Goal: Task Accomplishment & Management: Use online tool/utility

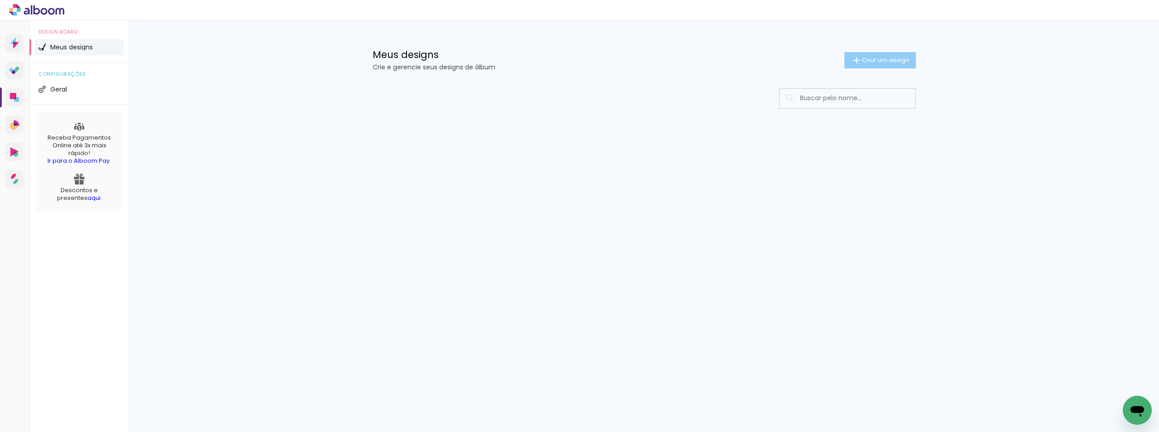
click at [892, 60] on span "Criar um design" at bounding box center [885, 60] width 47 height 6
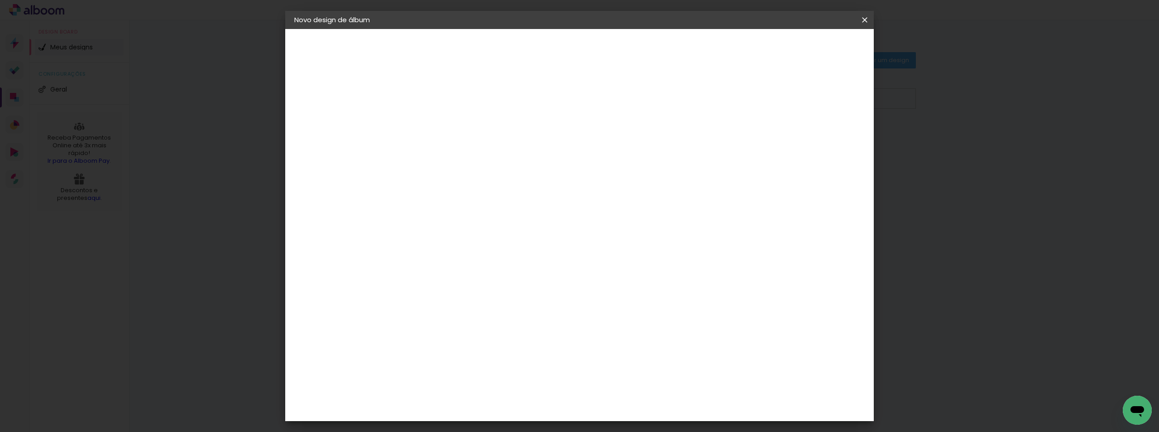
click at [442, 121] on input at bounding box center [442, 122] width 0 height 14
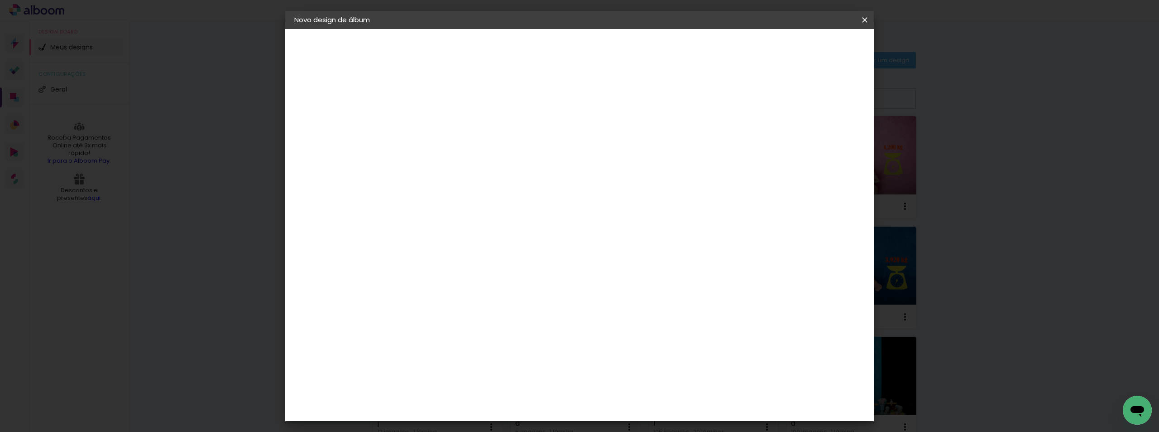
type input "fd"
type paper-input "fd"
click at [0, 0] on slot "Avançar" at bounding box center [0, 0] width 0 height 0
click at [0, 0] on slot "Tamanho Livre" at bounding box center [0, 0] width 0 height 0
click at [0, 0] on slot "Avançar" at bounding box center [0, 0] width 0 height 0
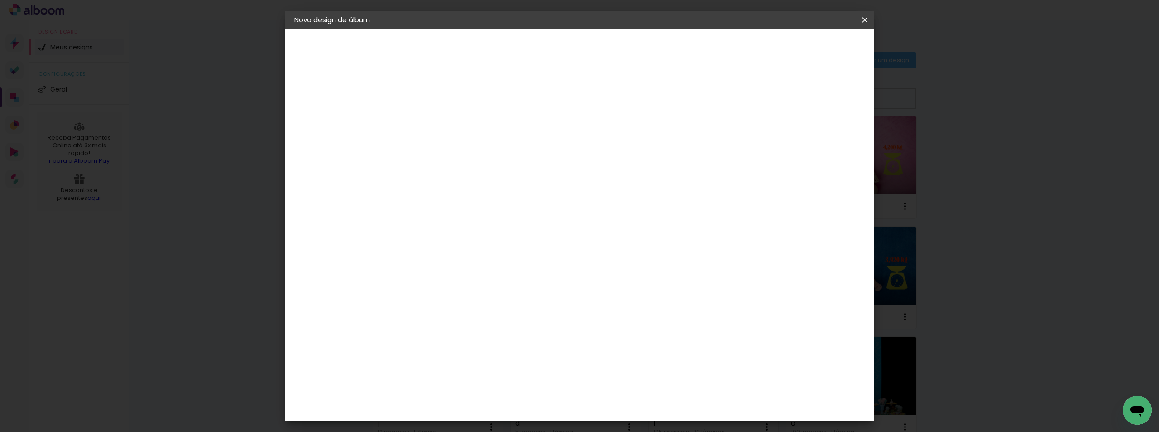
drag, startPoint x: 417, startPoint y: 259, endPoint x: 438, endPoint y: 257, distance: 21.8
click at [438, 257] on paper-input-container "30 cm" at bounding box center [419, 257] width 41 height 23
type input "15"
type paper-input "15"
drag, startPoint x: 630, startPoint y: 290, endPoint x: 646, endPoint y: 290, distance: 15.4
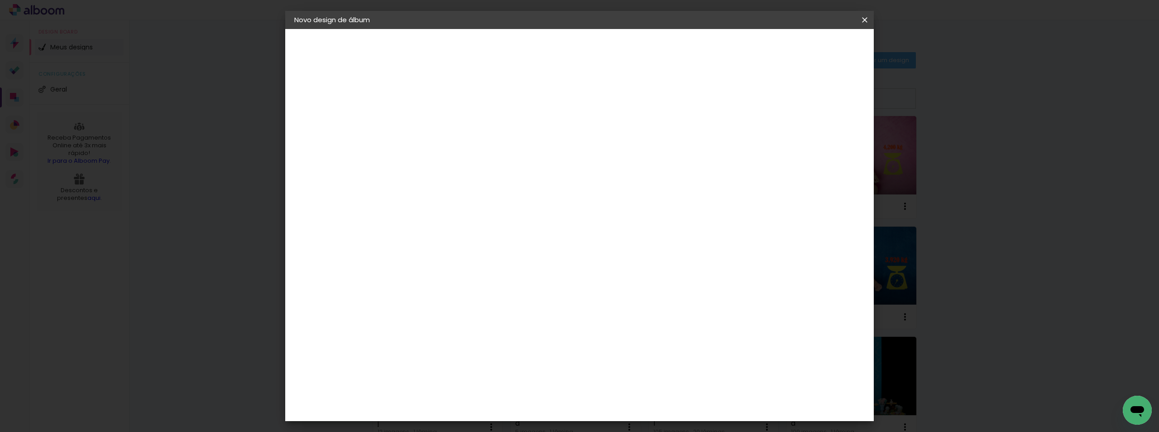
click at [646, 290] on div "60" at bounding box center [635, 289] width 34 height 14
type input "21"
type paper-input "21"
click at [808, 50] on span "Iniciar design" at bounding box center [787, 48] width 41 height 6
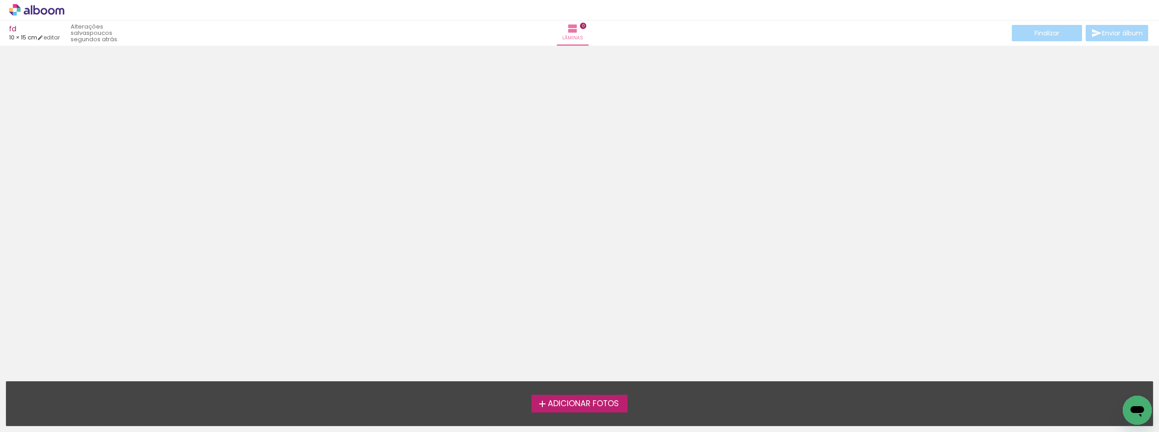
click at [592, 404] on span "Adicionar Fotos" at bounding box center [583, 403] width 71 height 8
click at [0, 0] on input "file" at bounding box center [0, 0] width 0 height 0
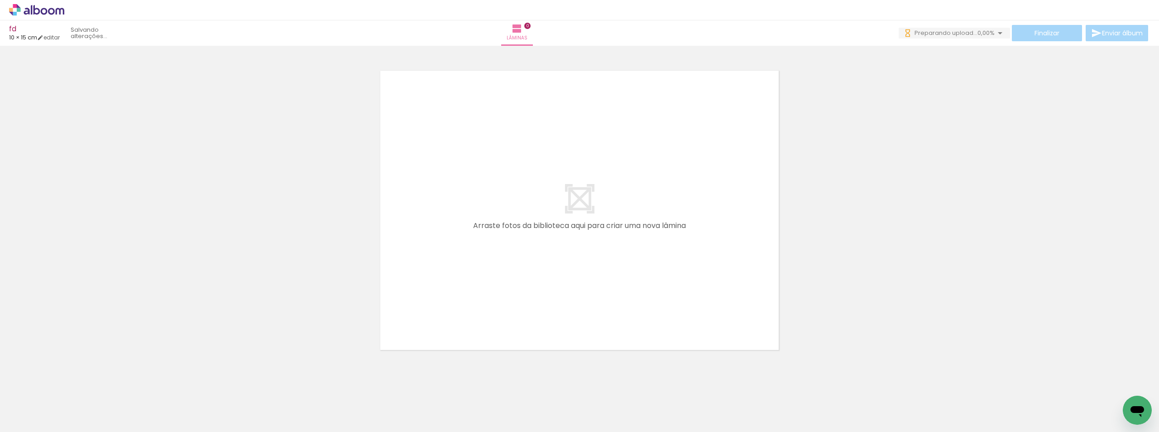
click at [33, 418] on span "Adicionar Fotos" at bounding box center [32, 419] width 27 height 10
click at [0, 0] on input "file" at bounding box center [0, 0] width 0 height 0
drag, startPoint x: 850, startPoint y: 406, endPoint x: 922, endPoint y: 382, distance: 75.8
click at [466, 235] on quentale-workspace at bounding box center [579, 216] width 1159 height 432
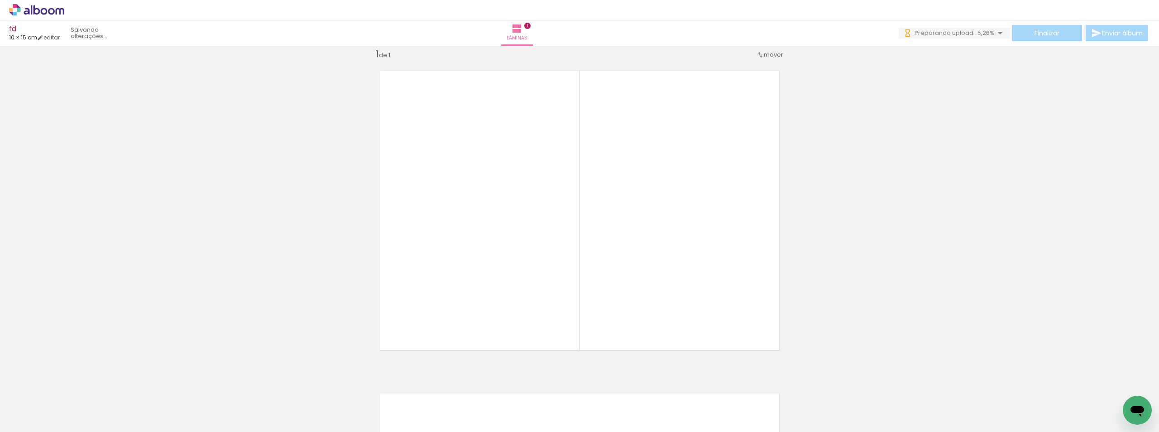
click at [550, 249] on quentale-workspace at bounding box center [579, 216] width 1159 height 432
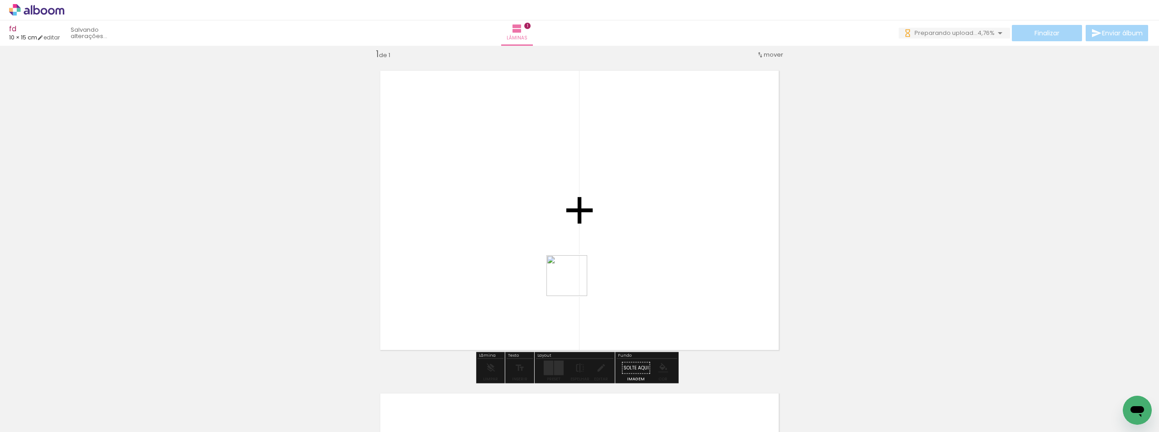
drag, startPoint x: 1006, startPoint y: 408, endPoint x: 1043, endPoint y: 396, distance: 38.8
click at [467, 253] on quentale-workspace at bounding box center [579, 216] width 1159 height 432
drag, startPoint x: 1054, startPoint y: 406, endPoint x: 962, endPoint y: 333, distance: 116.7
click at [415, 199] on quentale-workspace at bounding box center [579, 216] width 1159 height 432
drag, startPoint x: 802, startPoint y: 321, endPoint x: 495, endPoint y: 235, distance: 319.7
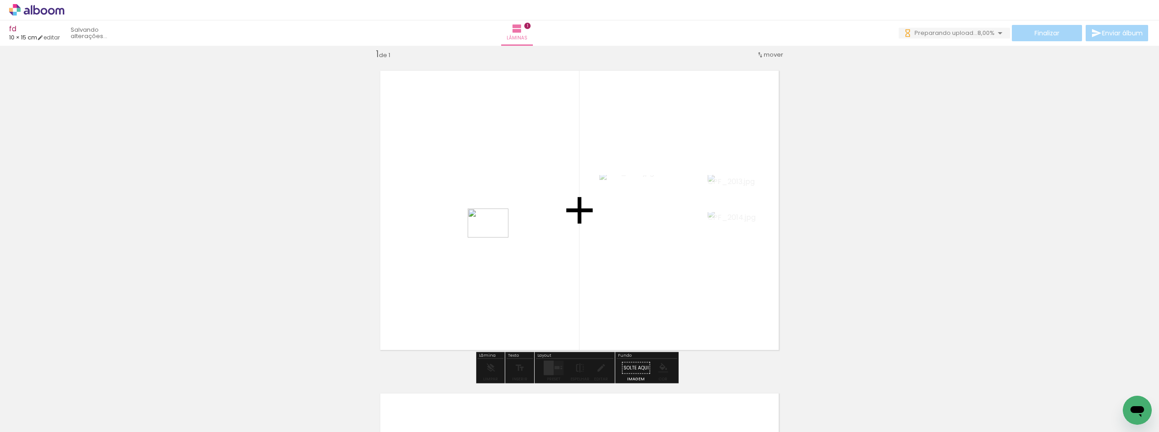
click at [495, 235] on quentale-workspace at bounding box center [579, 216] width 1159 height 432
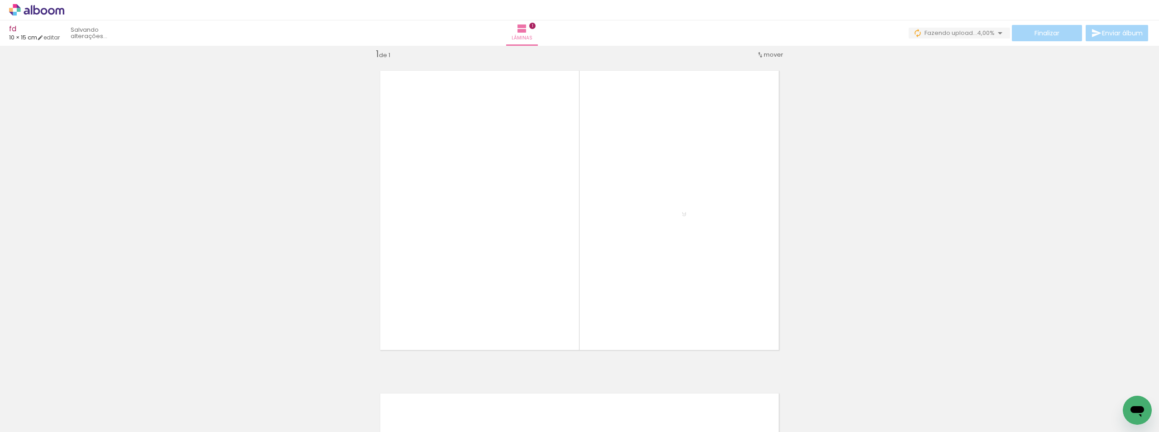
scroll to position [0, 186]
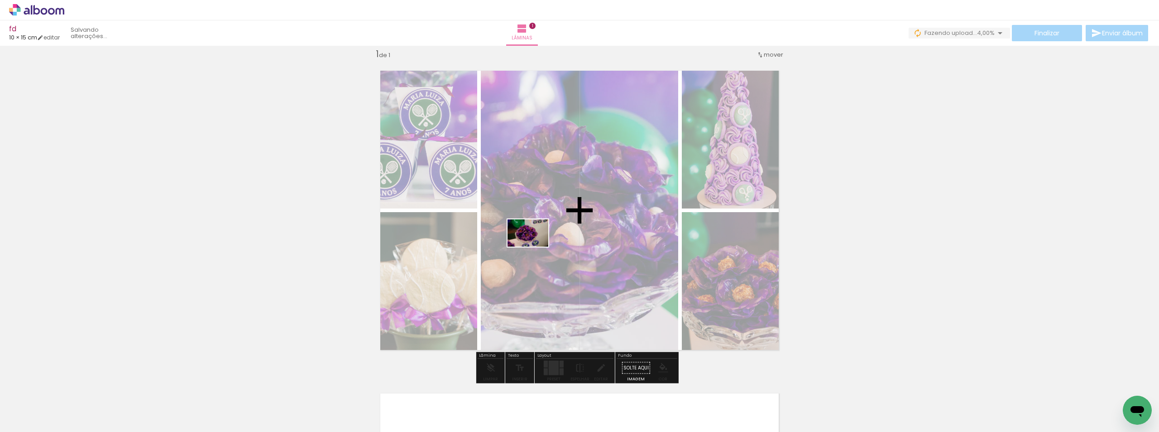
drag, startPoint x: 1061, startPoint y: 399, endPoint x: 535, endPoint y: 246, distance: 547.8
click at [535, 246] on quentale-workspace at bounding box center [579, 216] width 1159 height 432
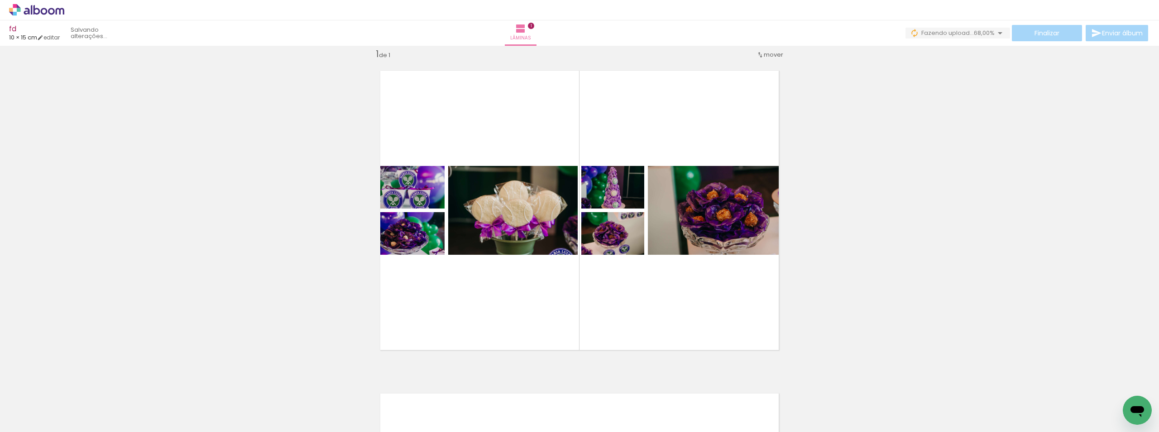
scroll to position [0, 0]
click at [36, 418] on span "Adicionar Fotos" at bounding box center [32, 419] width 27 height 10
click at [0, 0] on input "file" at bounding box center [0, 0] width 0 height 0
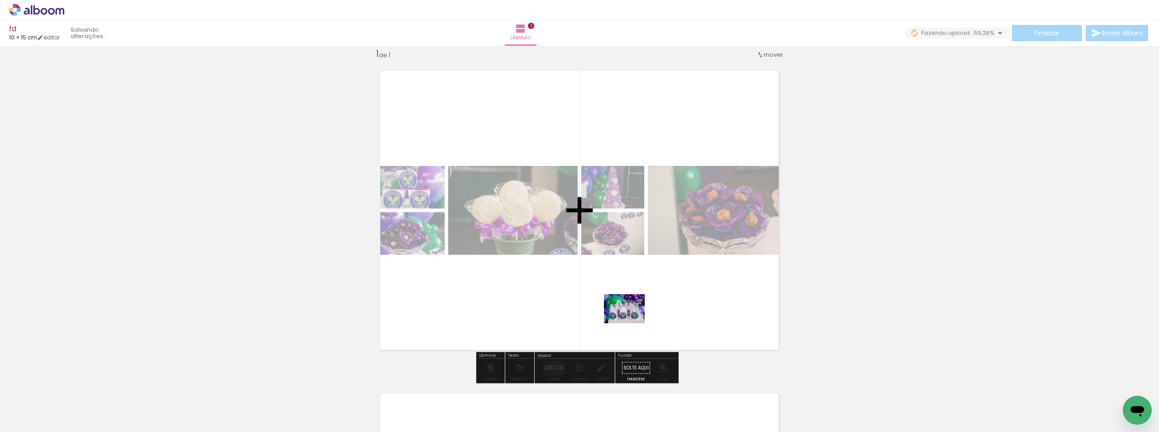
drag, startPoint x: 900, startPoint y: 402, endPoint x: 631, endPoint y: 321, distance: 280.5
click at [631, 321] on quentale-workspace at bounding box center [579, 216] width 1159 height 432
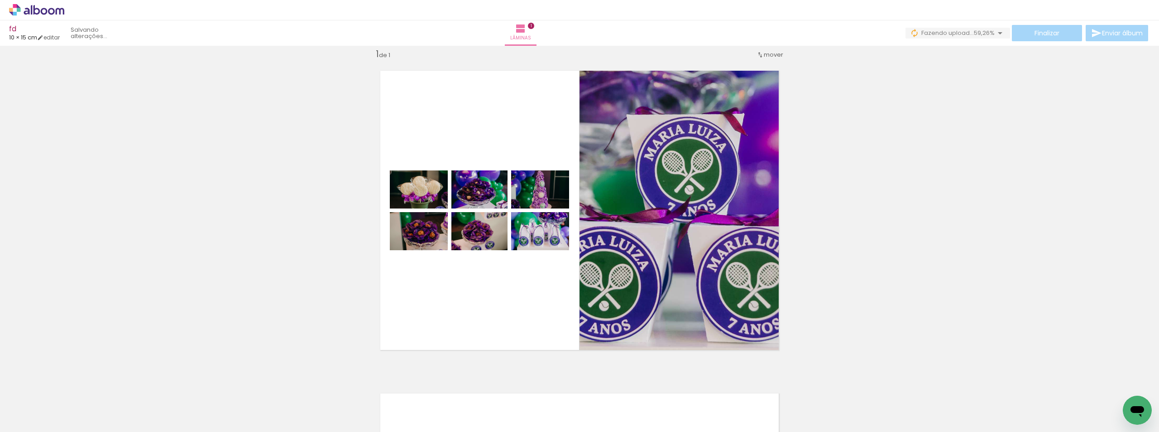
scroll to position [0, 287]
drag, startPoint x: 892, startPoint y: 428, endPoint x: 9, endPoint y: 23, distance: 971.6
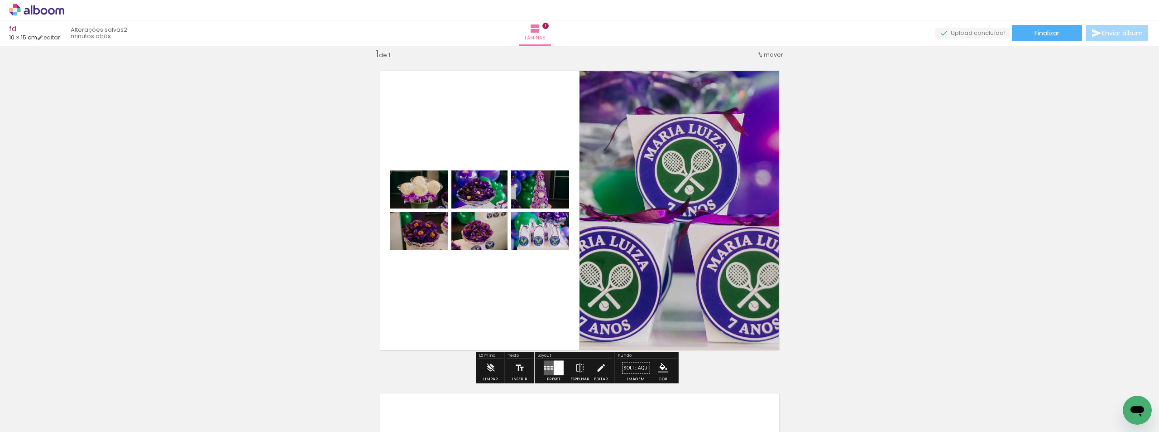
click at [554, 370] on div at bounding box center [559, 367] width 10 height 14
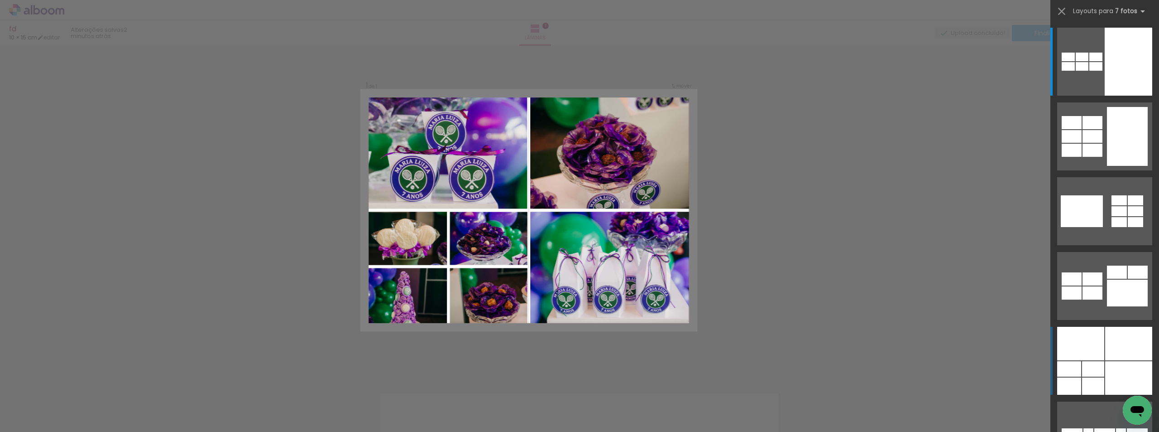
click at [1111, 344] on div at bounding box center [1128, 344] width 47 height 34
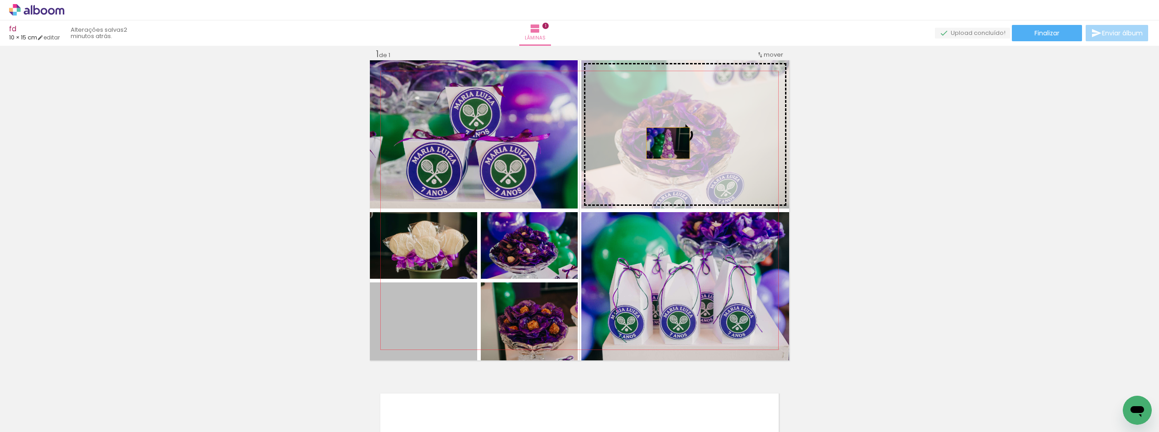
drag, startPoint x: 432, startPoint y: 324, endPoint x: 665, endPoint y: 138, distance: 298.4
click at [0, 0] on slot at bounding box center [0, 0] width 0 height 0
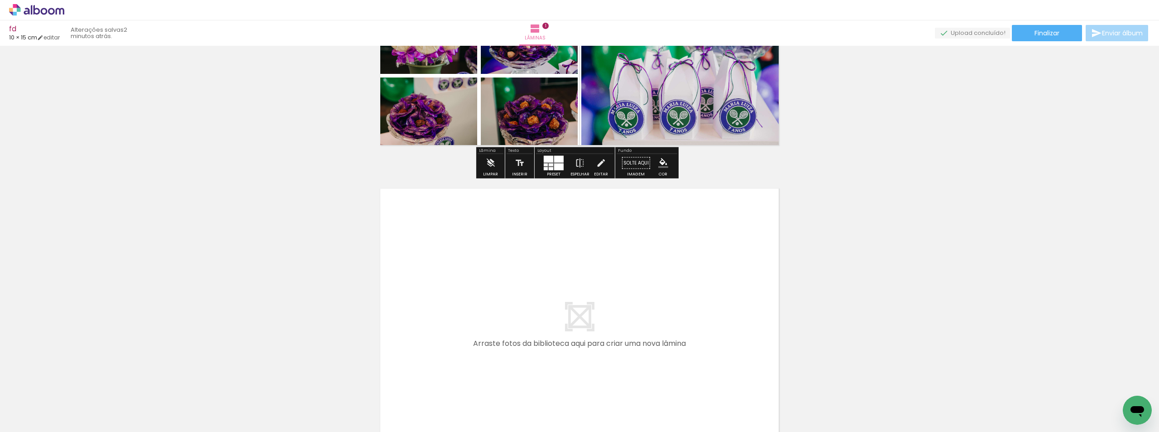
scroll to position [283, 0]
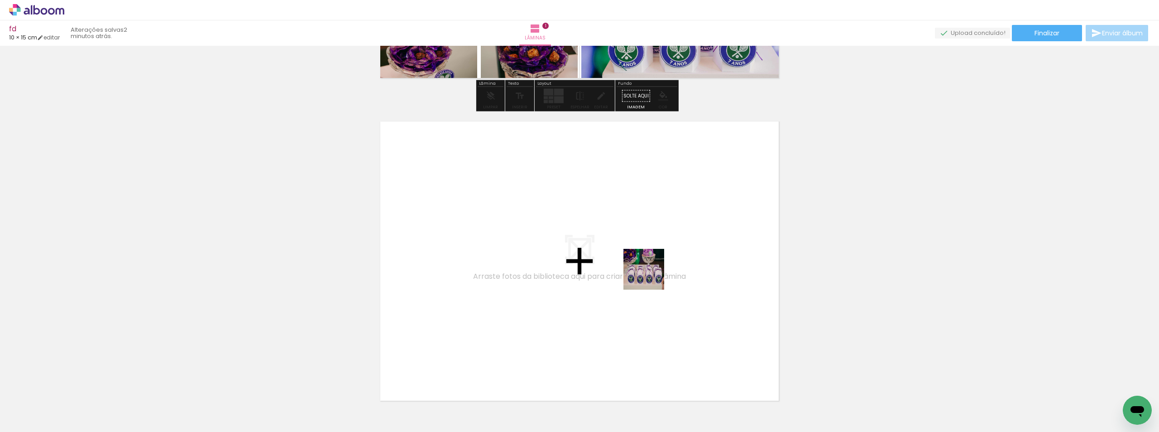
drag, startPoint x: 879, startPoint y: 396, endPoint x: 534, endPoint y: 220, distance: 387.8
click at [534, 220] on quentale-workspace at bounding box center [579, 216] width 1159 height 432
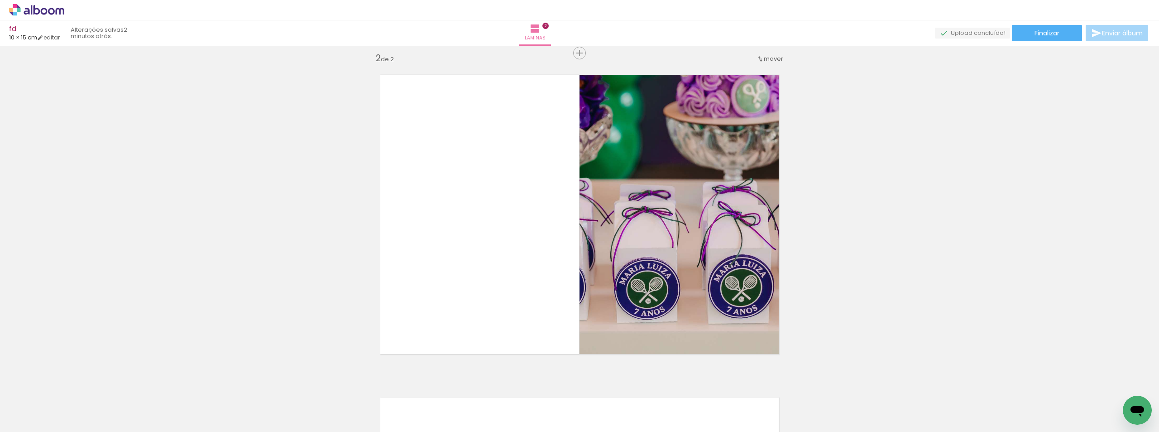
scroll to position [334, 0]
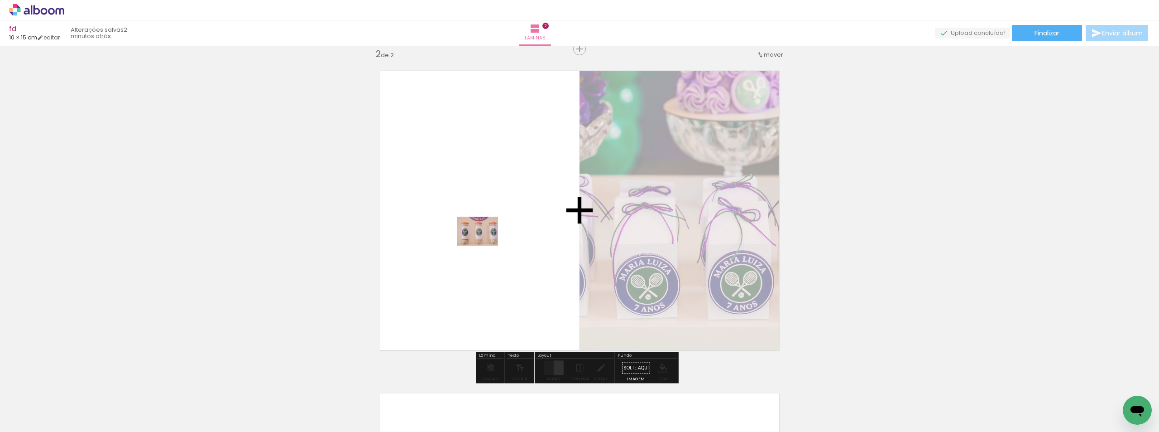
drag, startPoint x: 918, startPoint y: 379, endPoint x: 485, endPoint y: 244, distance: 454.2
click at [485, 244] on quentale-workspace at bounding box center [579, 216] width 1159 height 432
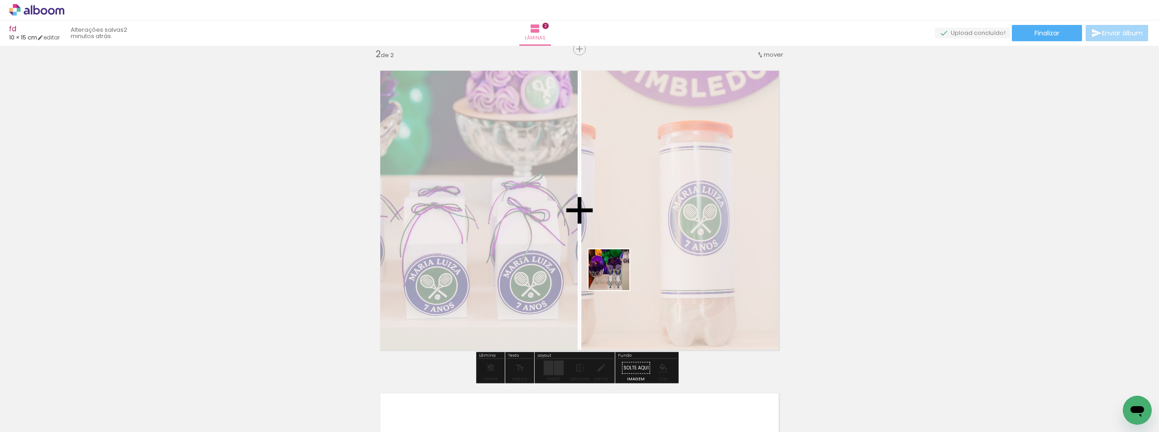
drag, startPoint x: 721, startPoint y: 321, endPoint x: 598, endPoint y: 269, distance: 133.7
click at [598, 269] on quentale-workspace at bounding box center [579, 216] width 1159 height 432
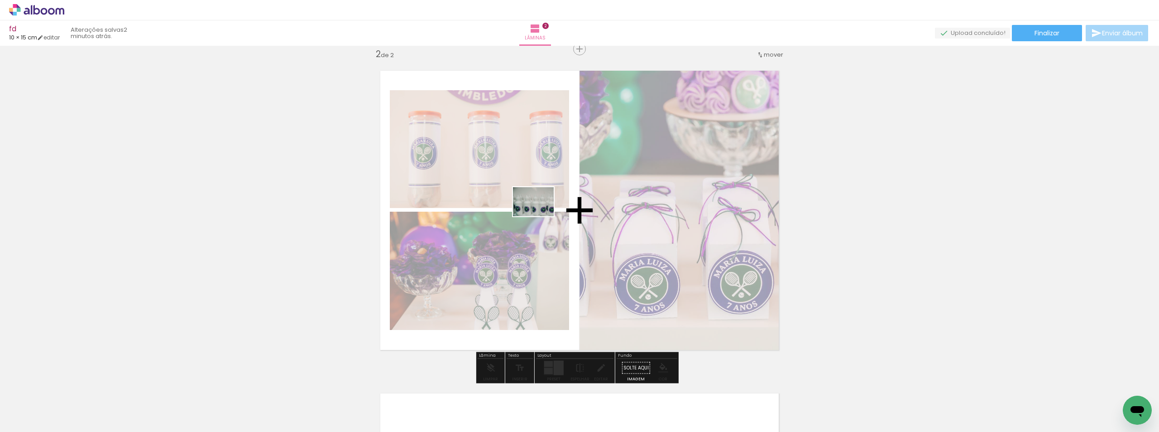
drag, startPoint x: 1068, startPoint y: 400, endPoint x: 540, endPoint y: 214, distance: 559.3
click at [540, 214] on quentale-workspace at bounding box center [579, 216] width 1159 height 432
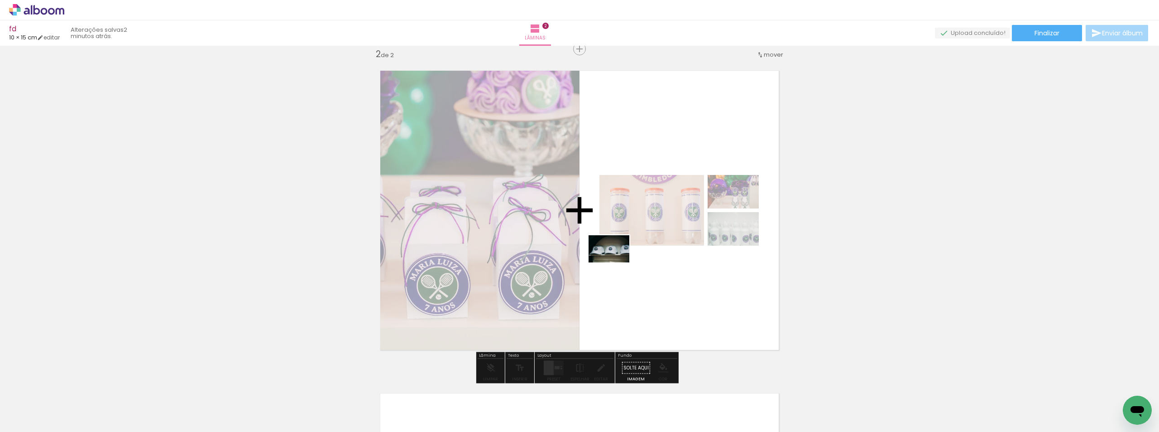
drag, startPoint x: 1125, startPoint y: 399, endPoint x: 616, endPoint y: 262, distance: 527.0
click at [616, 262] on quentale-workspace at bounding box center [579, 216] width 1159 height 432
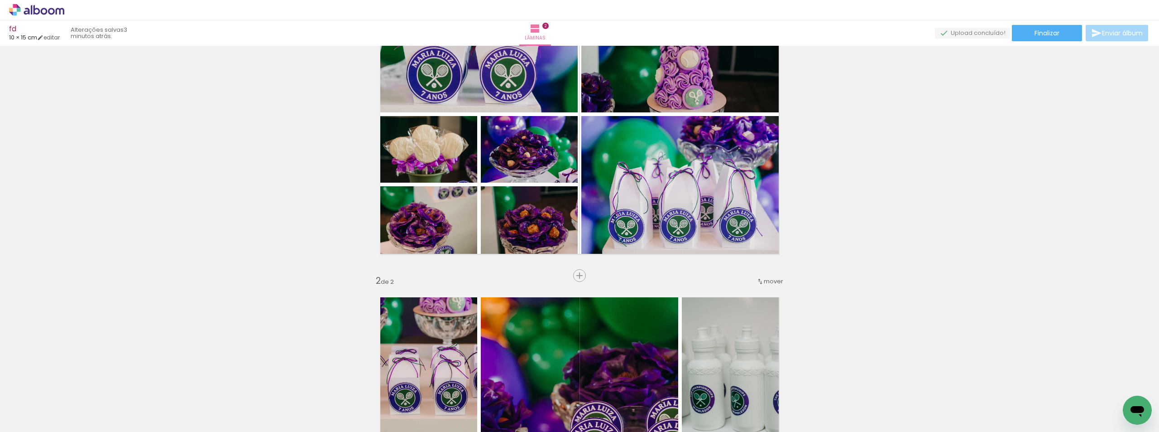
scroll to position [153, 0]
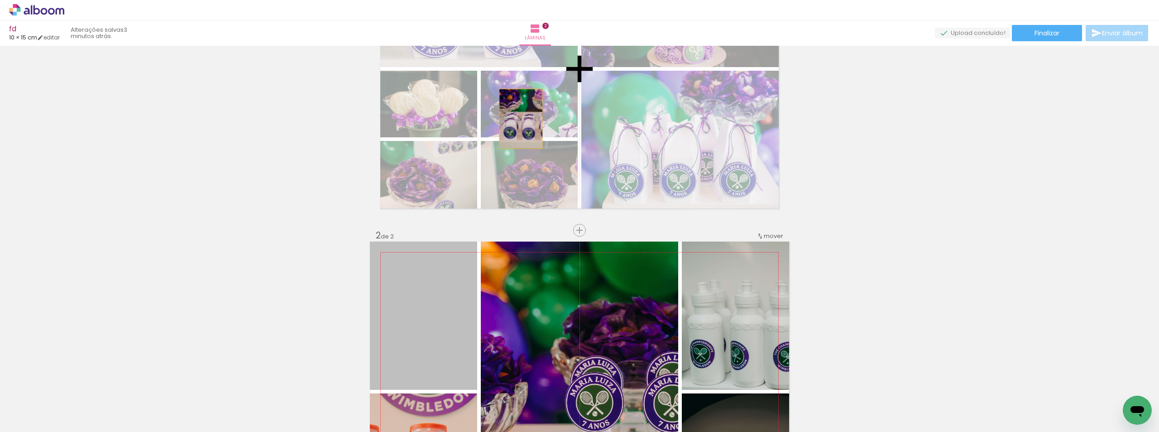
drag, startPoint x: 423, startPoint y: 346, endPoint x: 518, endPoint y: 118, distance: 246.4
click at [518, 118] on div "Inserir lâmina 1 de 2 Inserir lâmina 2 de 2" at bounding box center [579, 380] width 1159 height 968
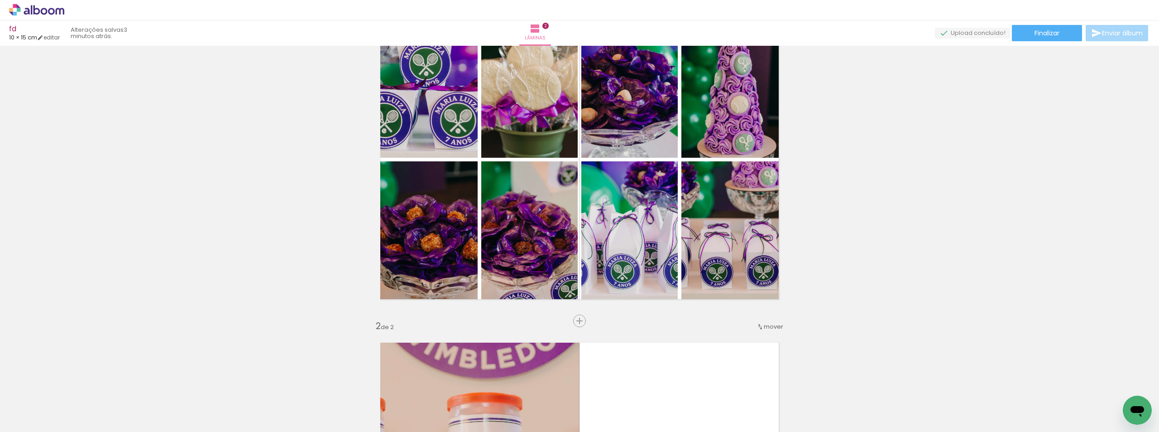
scroll to position [17, 0]
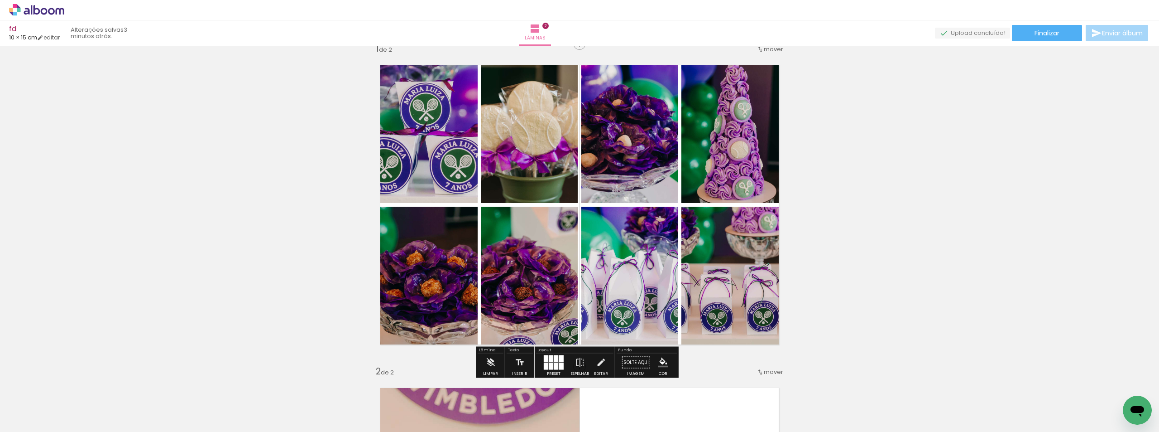
click at [559, 359] on div at bounding box center [561, 358] width 5 height 7
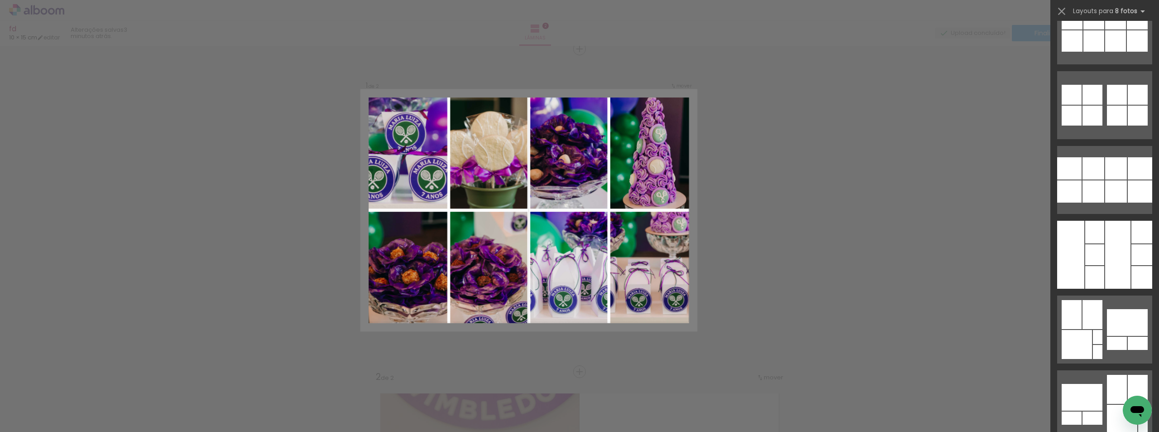
scroll to position [4242, 0]
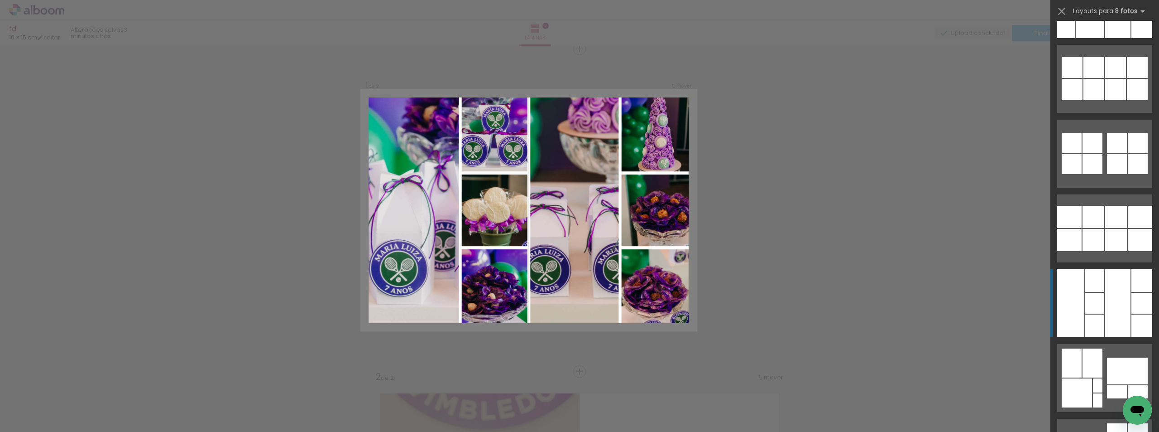
click at [1136, 305] on div at bounding box center [1142, 303] width 21 height 21
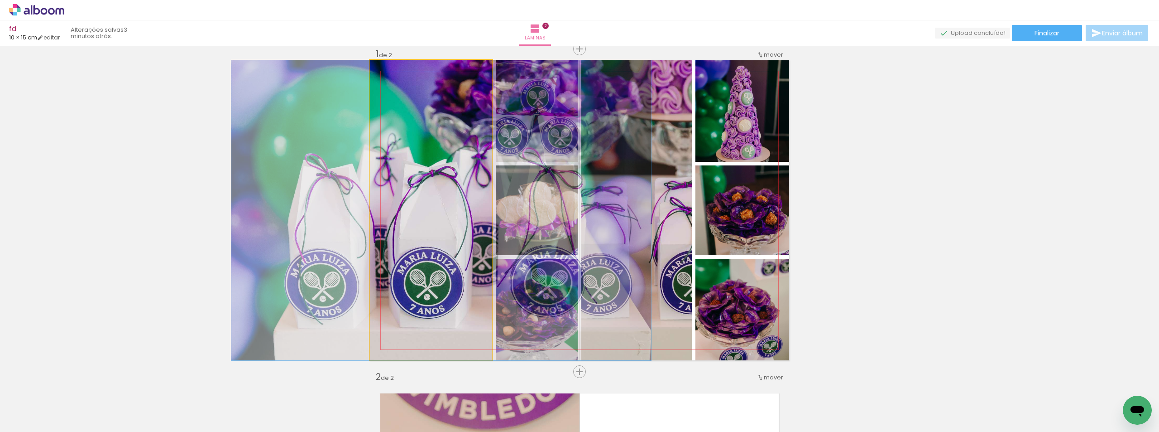
drag, startPoint x: 427, startPoint y: 248, endPoint x: 437, endPoint y: 247, distance: 10.5
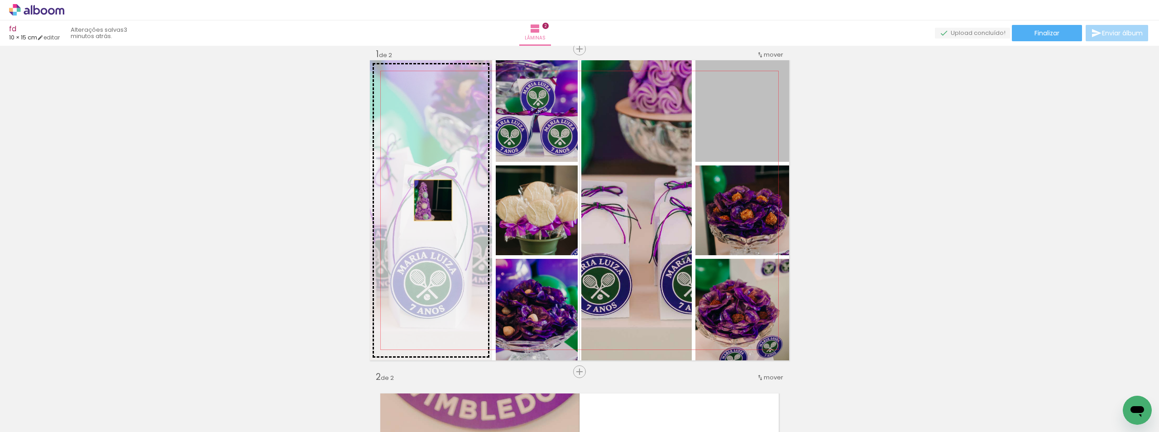
drag, startPoint x: 746, startPoint y: 126, endPoint x: 417, endPoint y: 207, distance: 339.0
click at [0, 0] on slot at bounding box center [0, 0] width 0 height 0
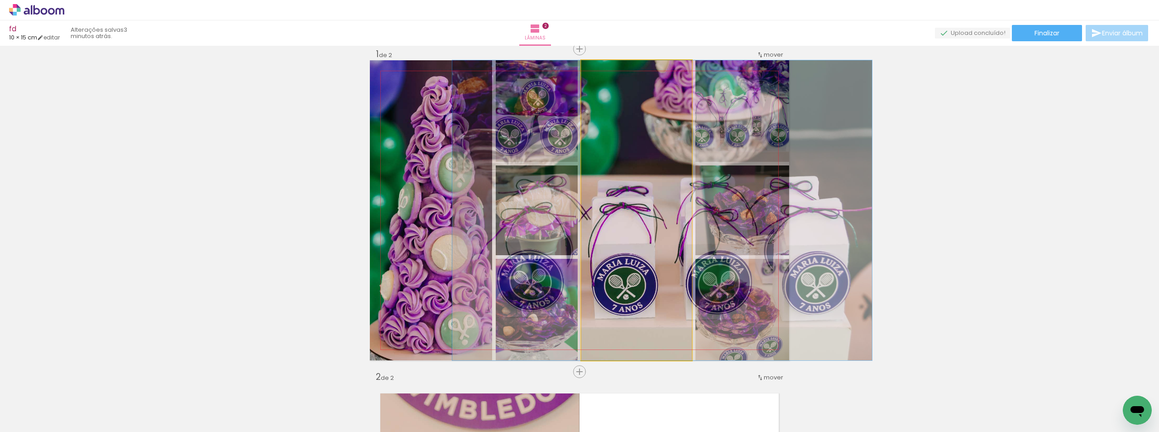
drag, startPoint x: 633, startPoint y: 260, endPoint x: 659, endPoint y: 258, distance: 25.9
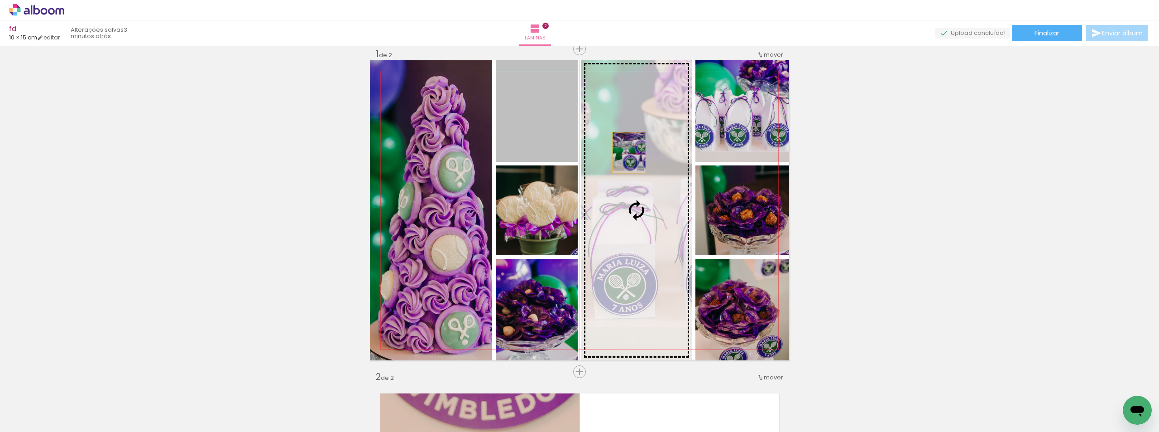
drag, startPoint x: 541, startPoint y: 127, endPoint x: 627, endPoint y: 153, distance: 90.4
click at [0, 0] on slot at bounding box center [0, 0] width 0 height 0
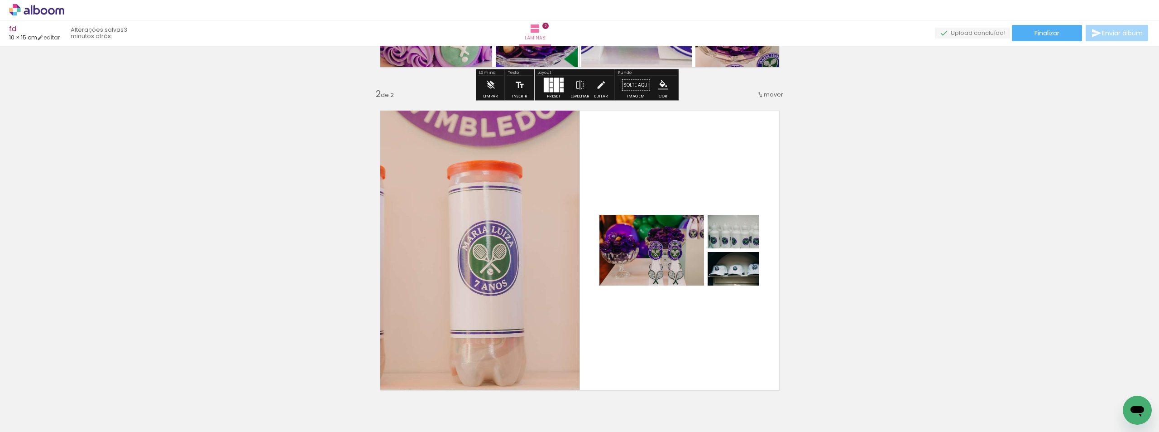
scroll to position [374, 0]
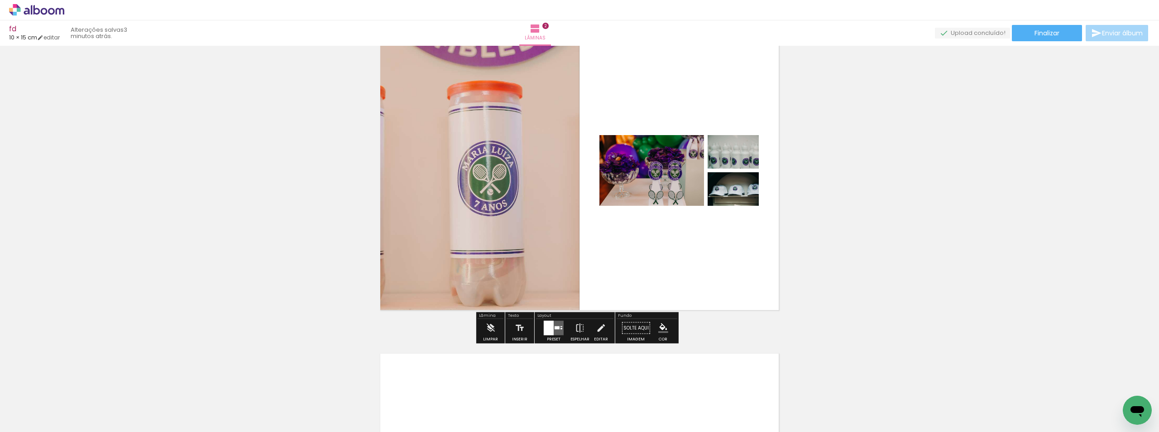
click at [547, 331] on div at bounding box center [549, 328] width 10 height 14
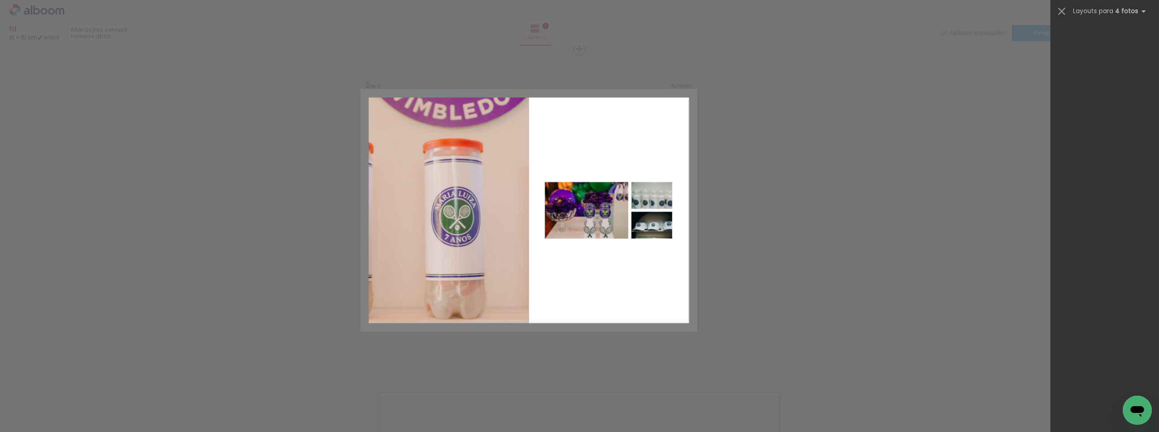
scroll to position [27460, 0]
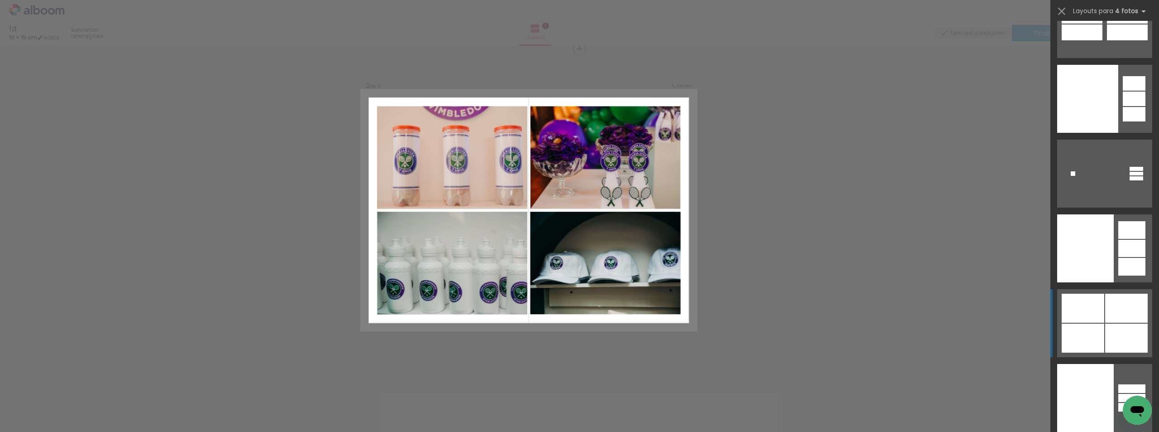
click at [1119, 321] on div at bounding box center [1126, 307] width 43 height 29
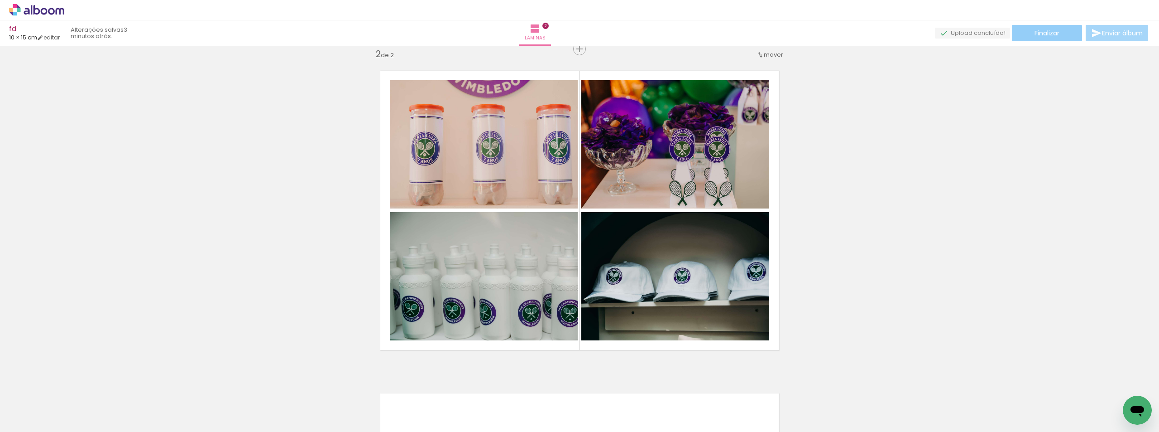
click at [1055, 39] on paper-button "Finalizar" at bounding box center [1047, 33] width 70 height 16
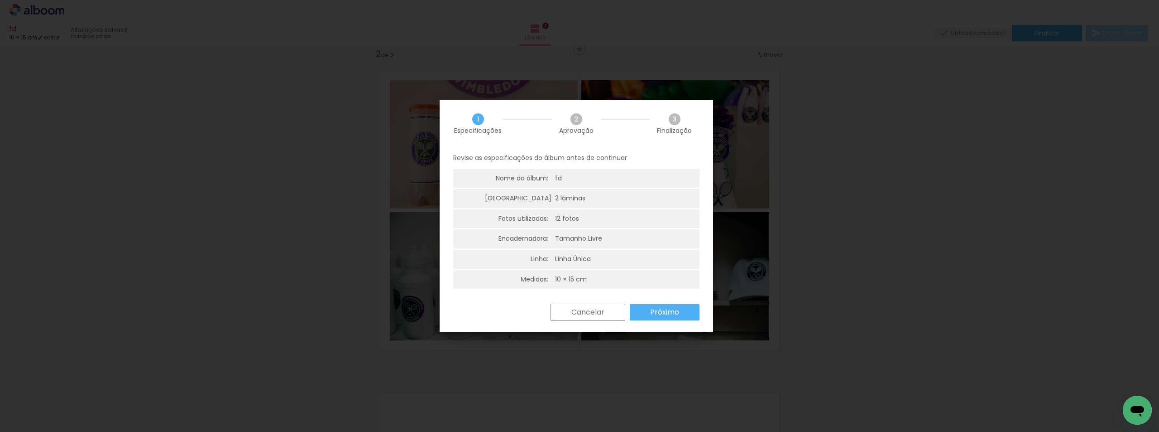
click at [0, 0] on slot "Próximo" at bounding box center [0, 0] width 0 height 0
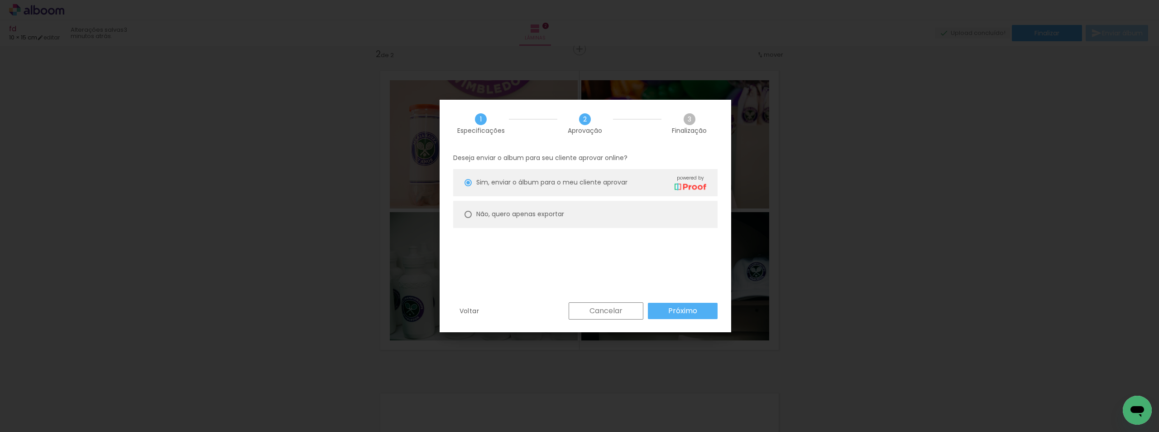
click at [466, 213] on div at bounding box center [468, 214] width 7 height 7
type paper-radio-button "on"
click at [675, 305] on paper-button "Próximo" at bounding box center [683, 310] width 70 height 16
type input "Alta, 300 DPI"
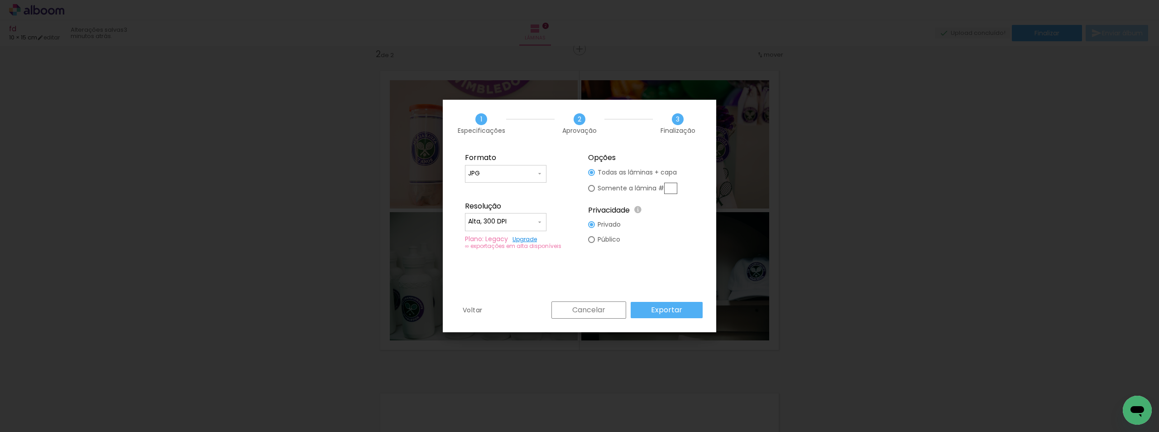
click at [591, 240] on div at bounding box center [591, 239] width 7 height 7
type paper-radio-button "on"
click at [0, 0] on slot "Exportar" at bounding box center [0, 0] width 0 height 0
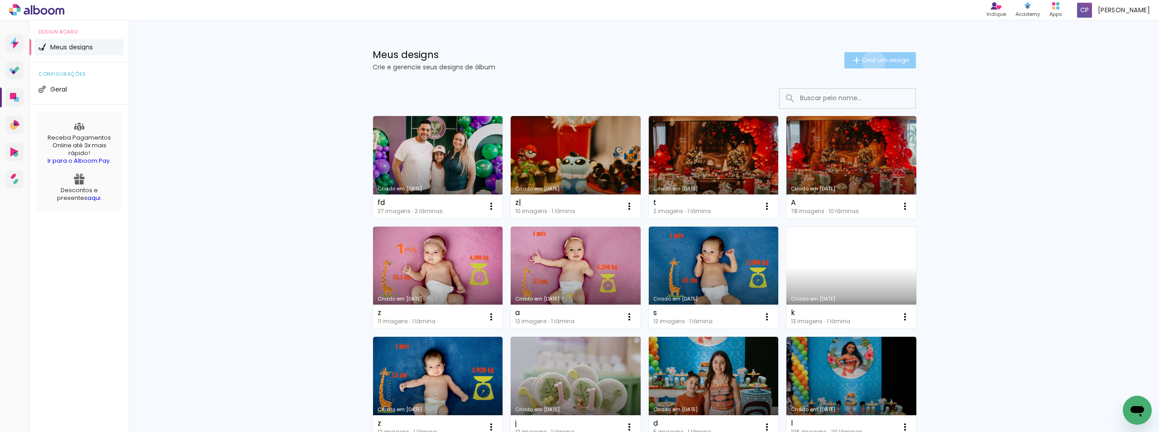
click at [869, 62] on span "Criar um design" at bounding box center [885, 60] width 47 height 6
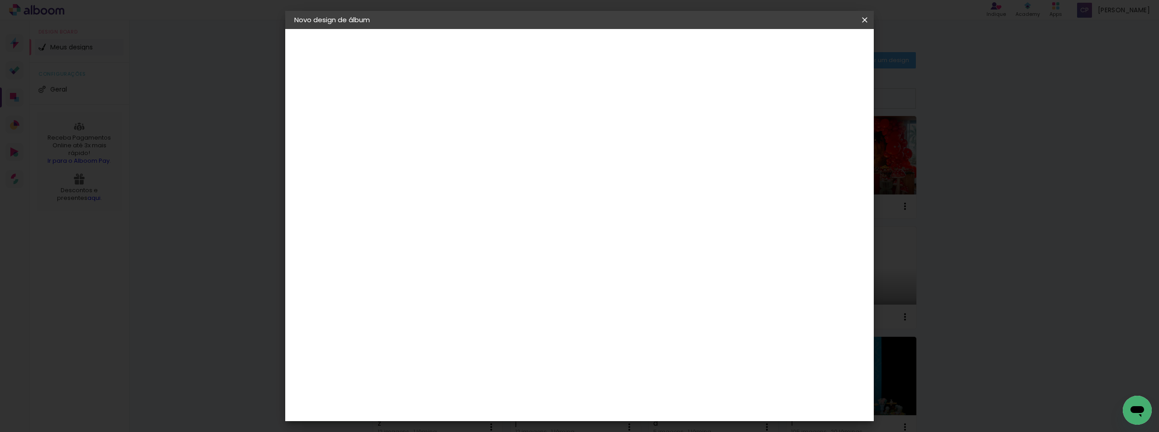
click at [442, 116] on input at bounding box center [442, 122] width 0 height 14
type input "j"
type paper-input "j"
click at [535, 41] on paper-button "Avançar" at bounding box center [513, 47] width 44 height 15
click at [0, 0] on slot "Tamanho Livre" at bounding box center [0, 0] width 0 height 0
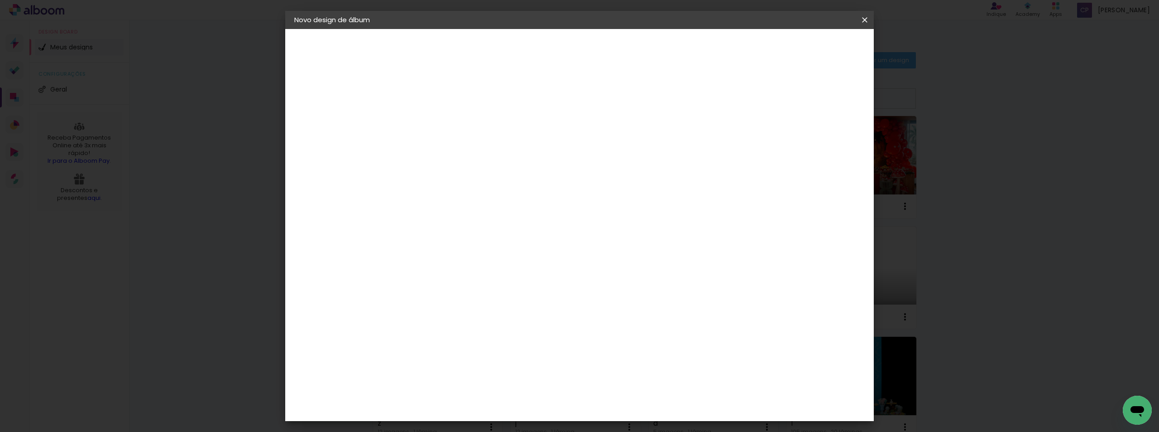
click at [612, 42] on paper-button "Avançar" at bounding box center [589, 47] width 44 height 15
drag, startPoint x: 418, startPoint y: 257, endPoint x: 437, endPoint y: 257, distance: 19.9
click at [437, 257] on paper-input-container "30 cm" at bounding box center [419, 257] width 41 height 23
drag, startPoint x: 411, startPoint y: 257, endPoint x: 451, endPoint y: 260, distance: 39.5
click at [451, 187] on div "30 cm cm cm mm A maioria das encadernadoras sugere 5mm de sangria." at bounding box center [617, 151] width 428 height 72
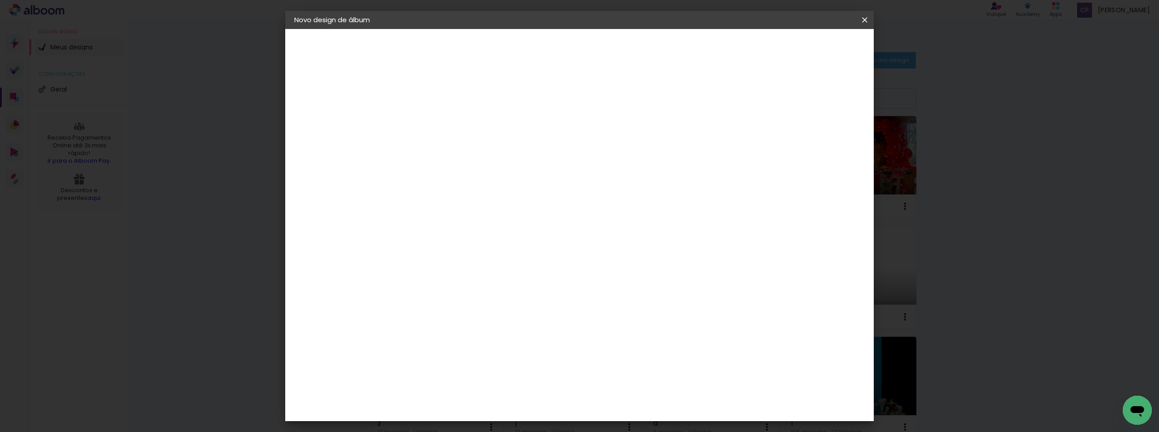
type input "21"
type paper-input "21"
drag, startPoint x: 631, startPoint y: 323, endPoint x: 650, endPoint y: 322, distance: 19.1
click at [650, 322] on div "60" at bounding box center [635, 324] width 34 height 14
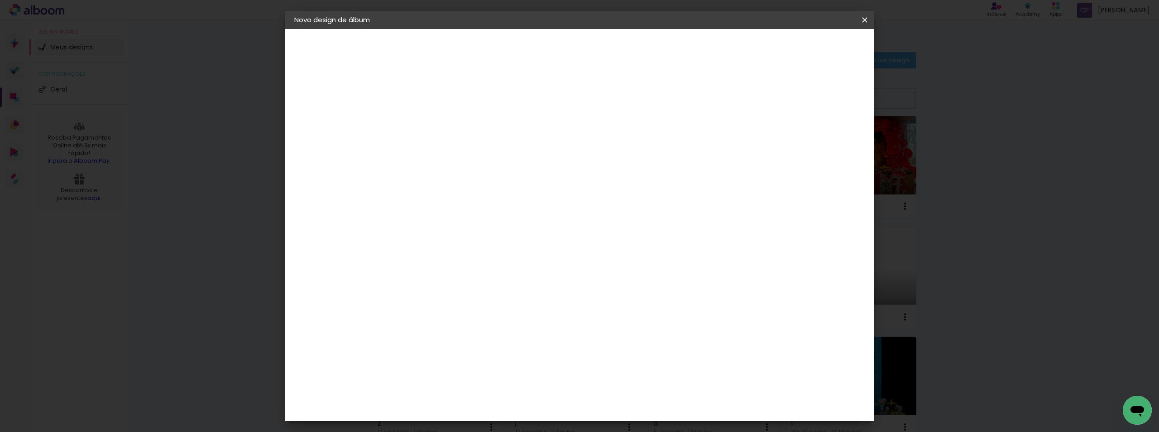
type input "15"
type paper-input "15"
click at [655, 51] on span "Iniciar design" at bounding box center [638, 51] width 34 height 13
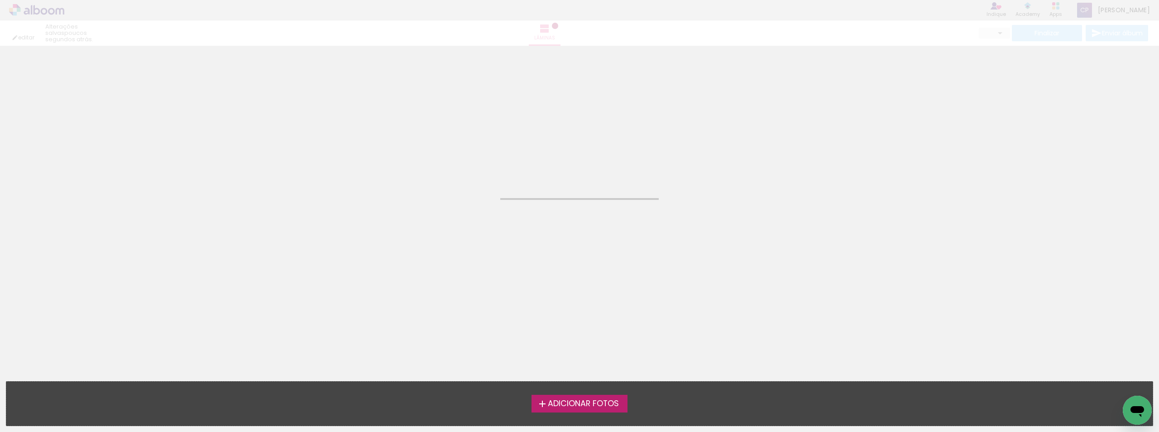
click at [566, 404] on span "Adicionar Fotos" at bounding box center [583, 403] width 71 height 8
click at [0, 0] on input "file" at bounding box center [0, 0] width 0 height 0
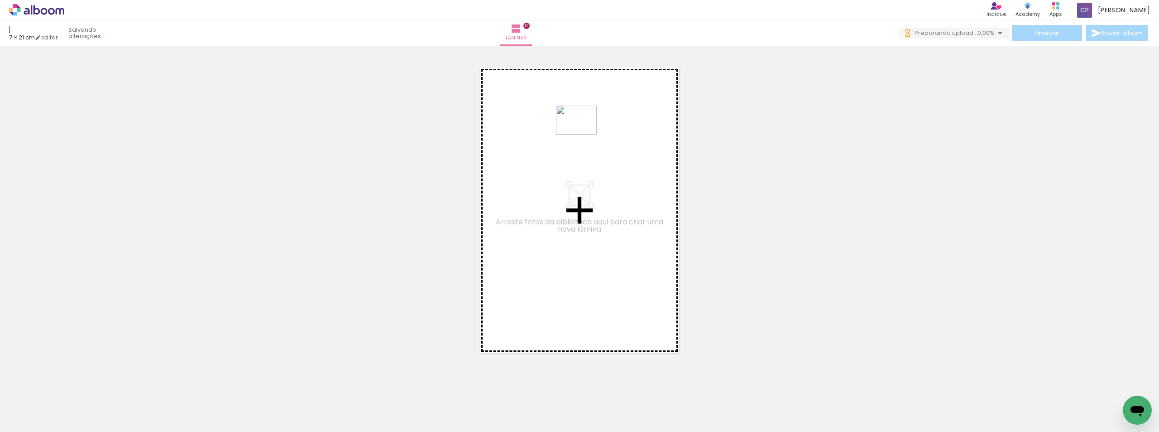
drag, startPoint x: 152, startPoint y: 413, endPoint x: 583, endPoint y: 133, distance: 514.6
click at [583, 133] on quentale-workspace at bounding box center [579, 216] width 1159 height 432
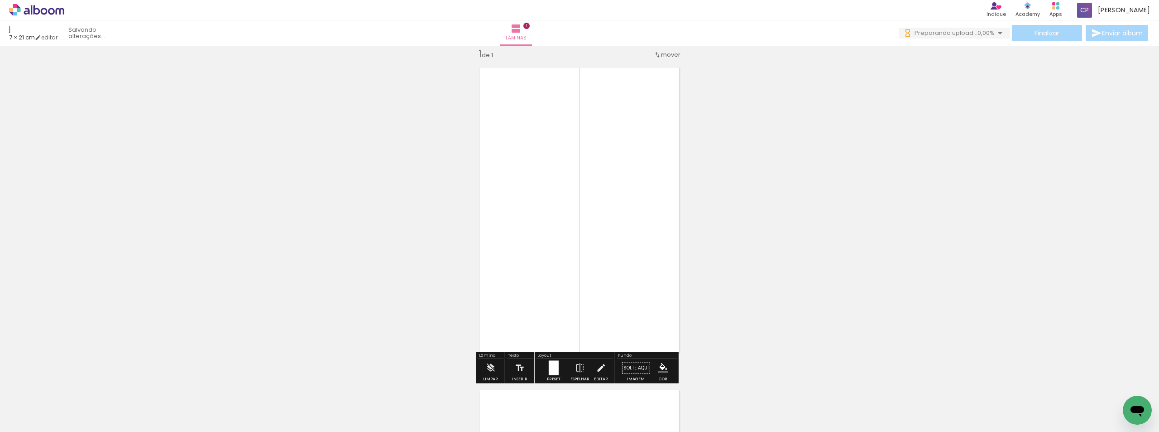
scroll to position [12, 0]
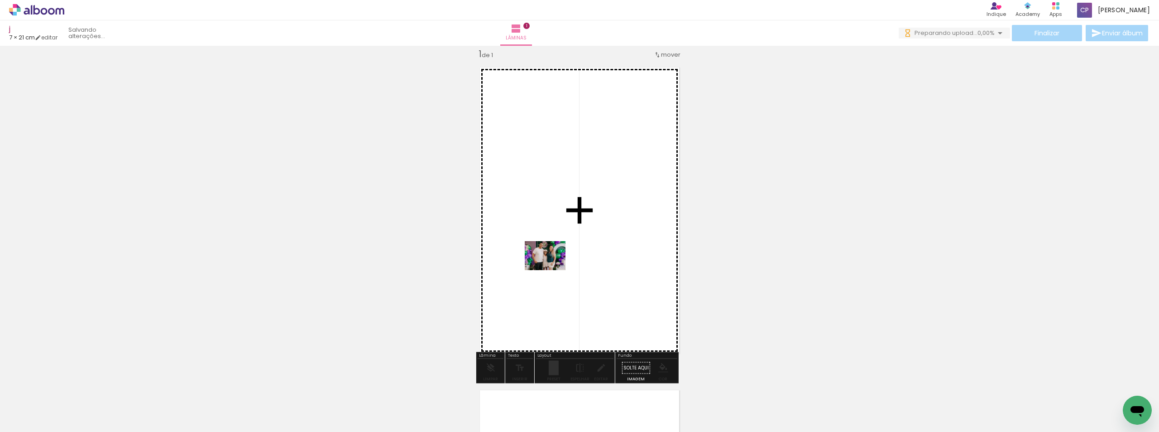
drag, startPoint x: 96, startPoint y: 401, endPoint x: 552, endPoint y: 268, distance: 474.6
click at [552, 268] on quentale-workspace at bounding box center [579, 216] width 1159 height 432
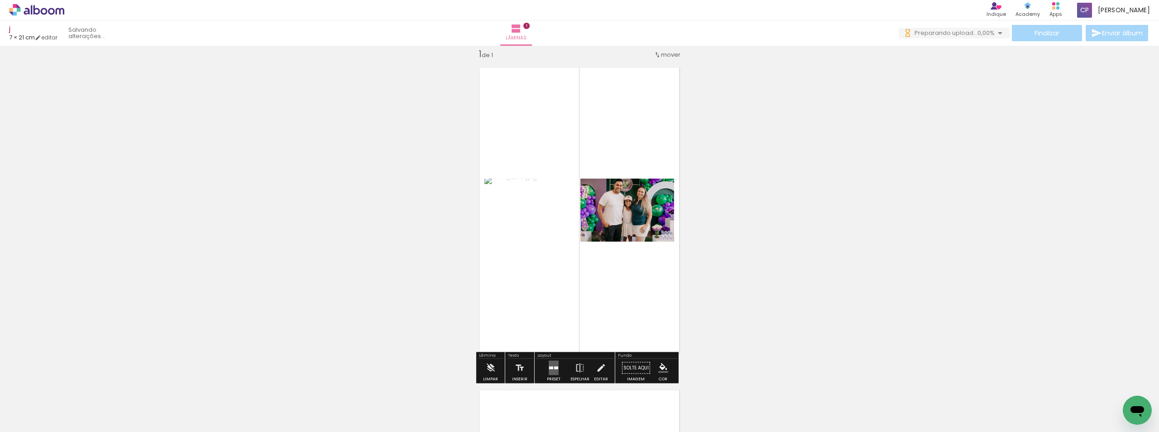
click at [557, 367] on quentale-layouter at bounding box center [554, 367] width 10 height 14
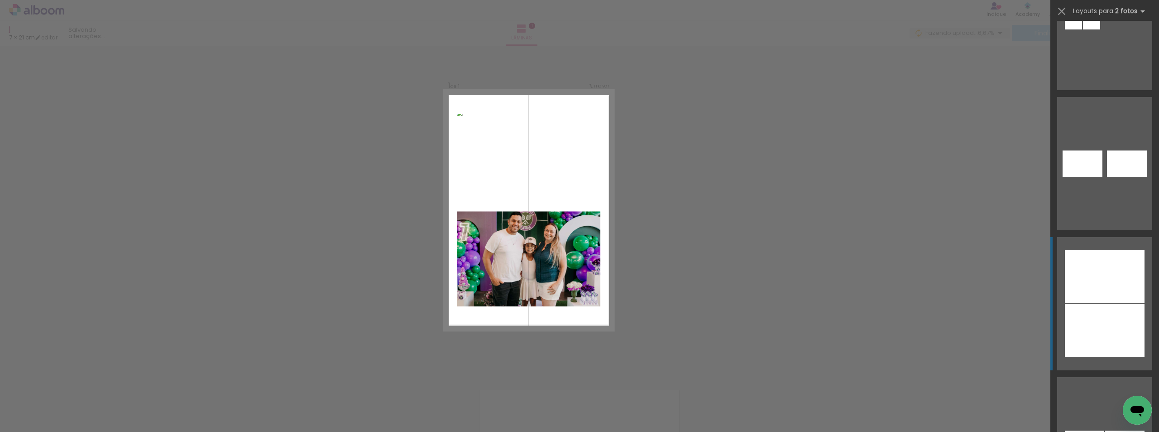
scroll to position [1042, 0]
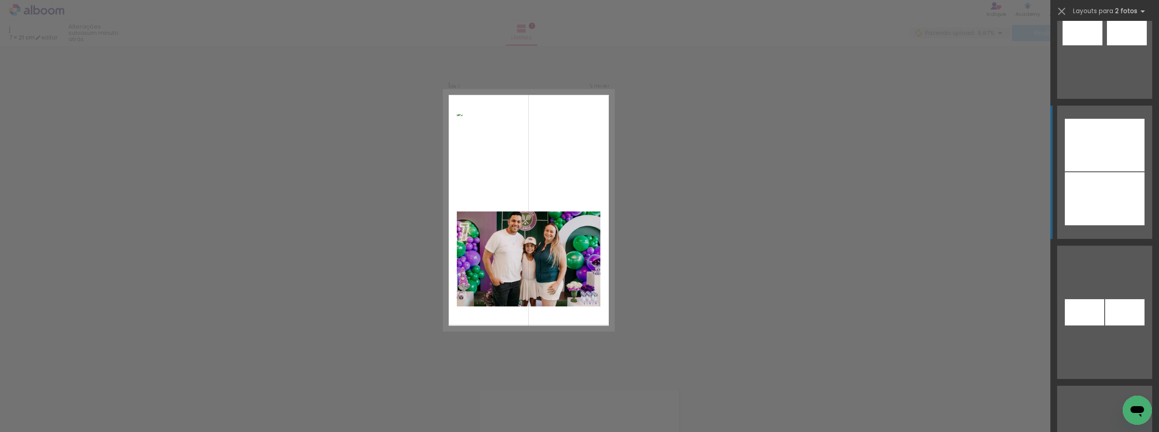
click at [1111, 187] on div at bounding box center [1105, 198] width 80 height 53
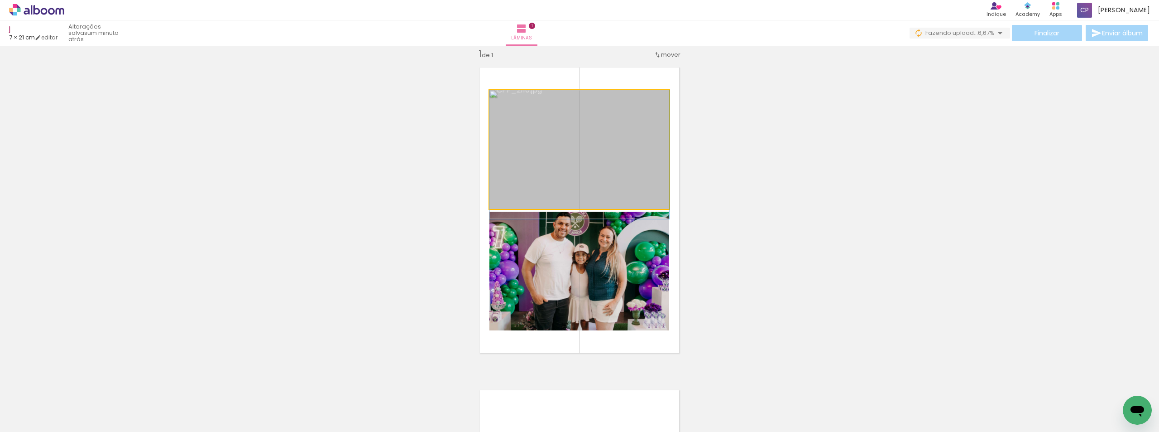
drag, startPoint x: 600, startPoint y: 135, endPoint x: 595, endPoint y: 147, distance: 12.8
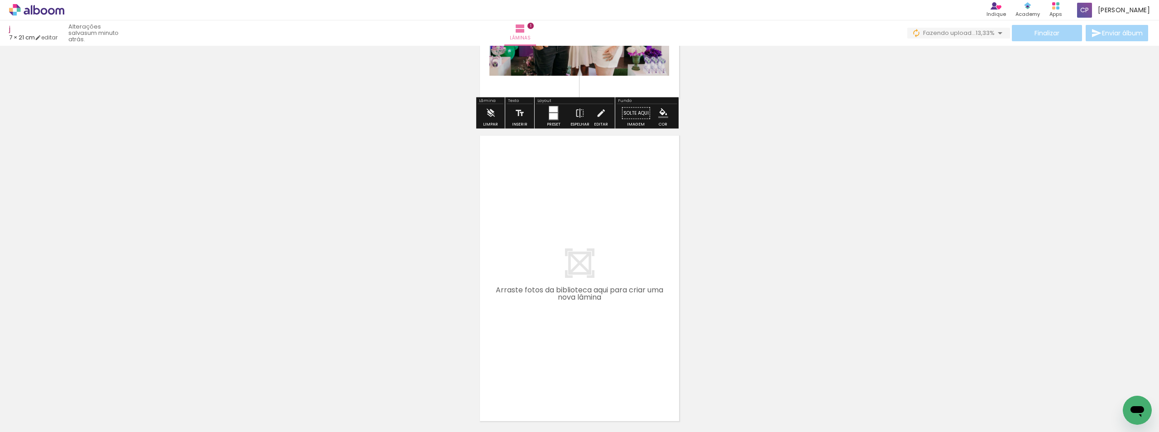
scroll to position [351, 0]
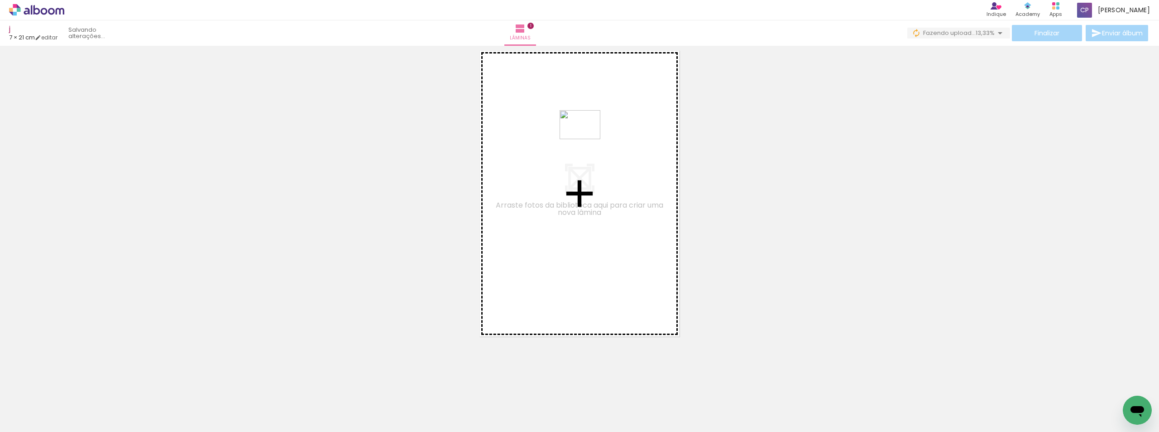
drag, startPoint x: 605, startPoint y: 404, endPoint x: 587, endPoint y: 137, distance: 267.4
click at [587, 137] on quentale-workspace at bounding box center [579, 216] width 1159 height 432
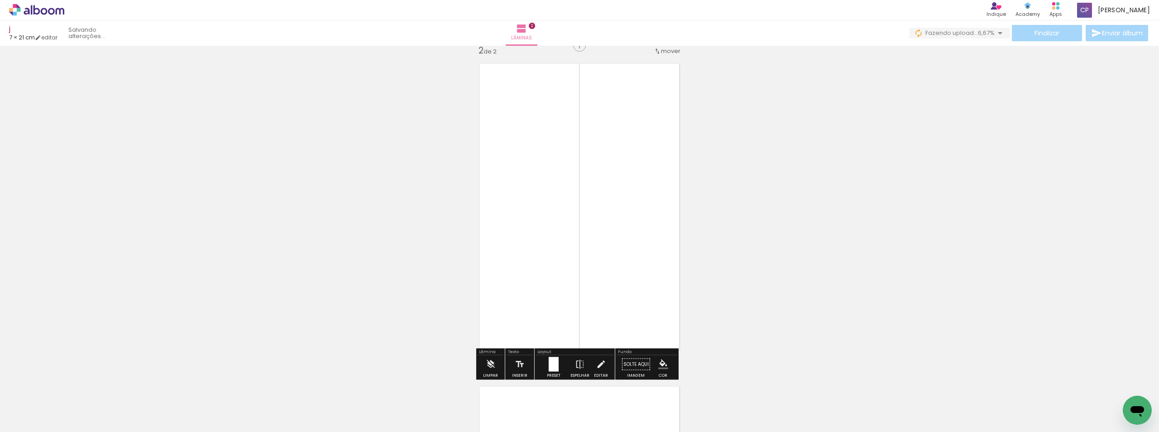
scroll to position [334, 0]
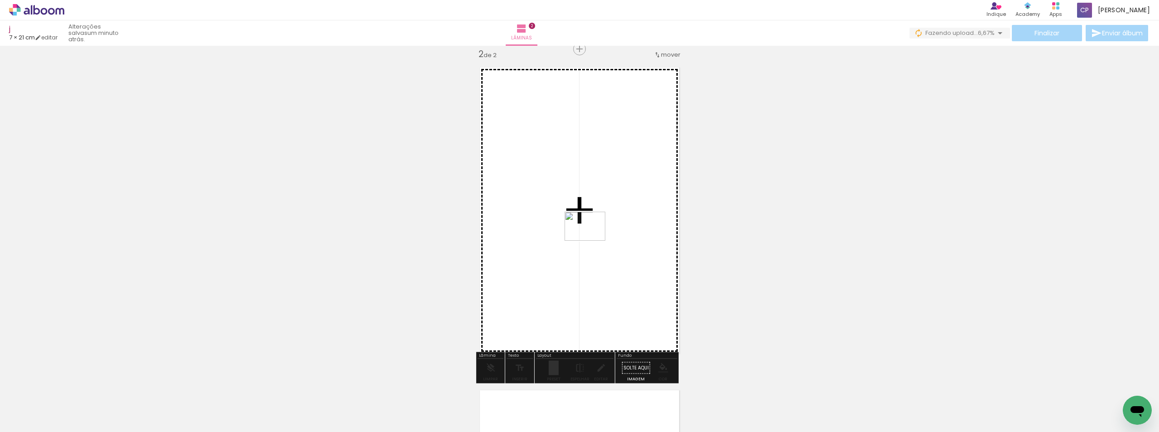
drag, startPoint x: 559, startPoint y: 388, endPoint x: 592, endPoint y: 239, distance: 152.5
click at [592, 239] on quentale-workspace at bounding box center [579, 216] width 1159 height 432
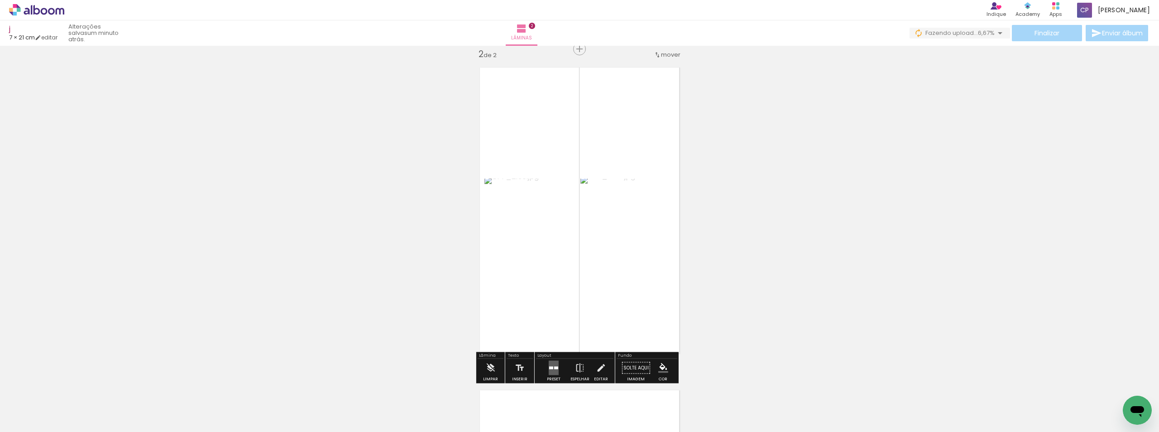
click at [549, 368] on div at bounding box center [551, 367] width 4 height 3
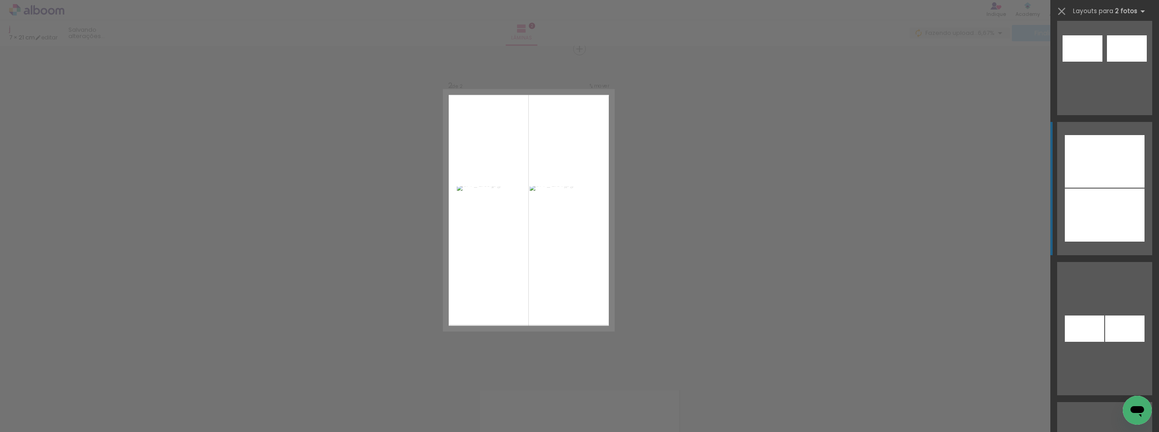
scroll to position [1042, 0]
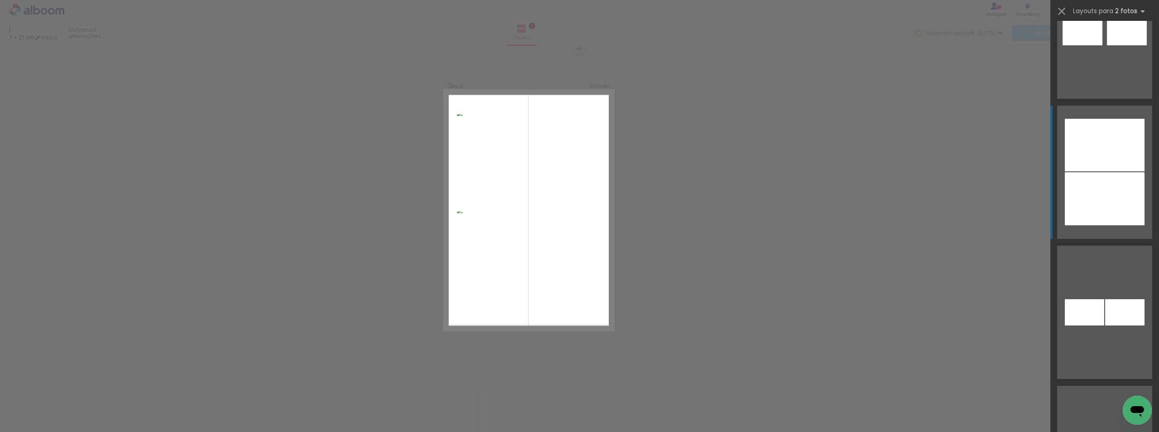
click at [1119, 192] on div at bounding box center [1105, 198] width 80 height 53
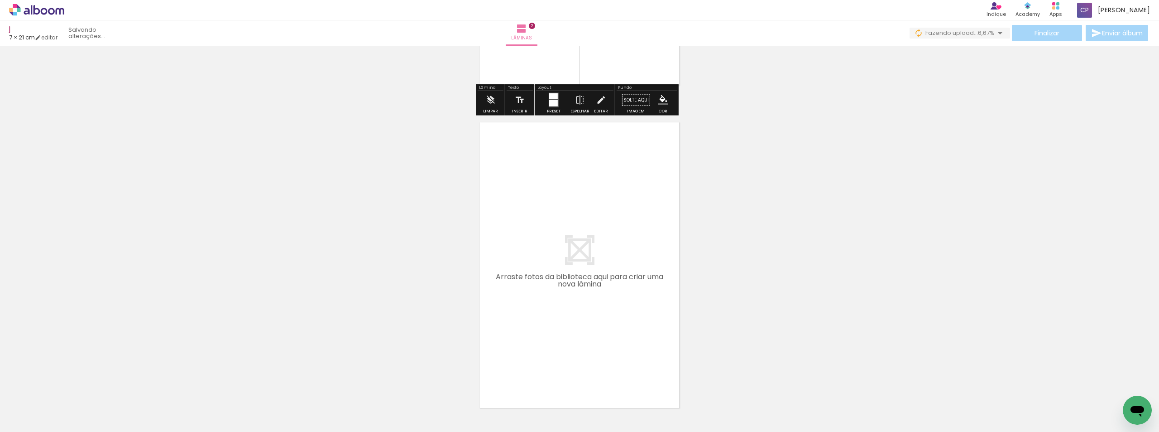
scroll to position [673, 0]
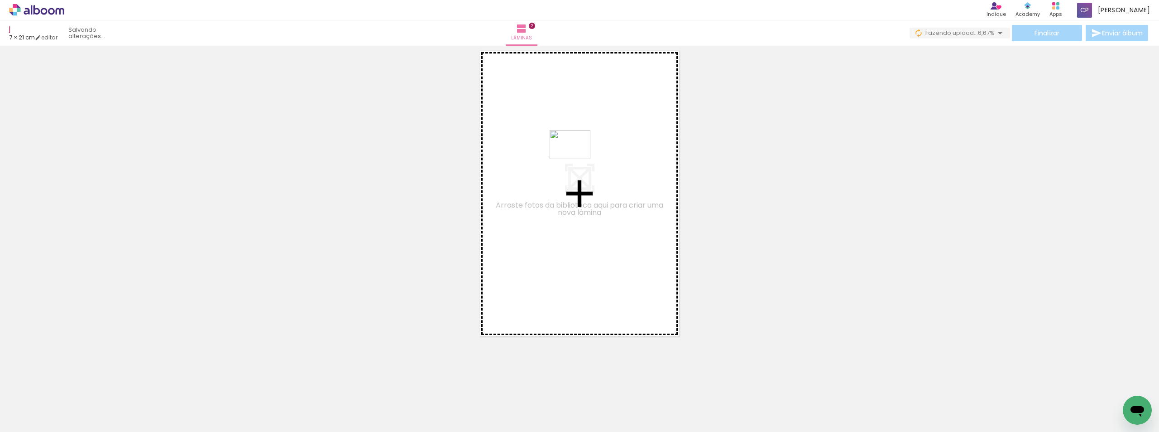
drag, startPoint x: 697, startPoint y: 411, endPoint x: 551, endPoint y: 93, distance: 349.3
click at [551, 93] on quentale-workspace at bounding box center [579, 216] width 1159 height 432
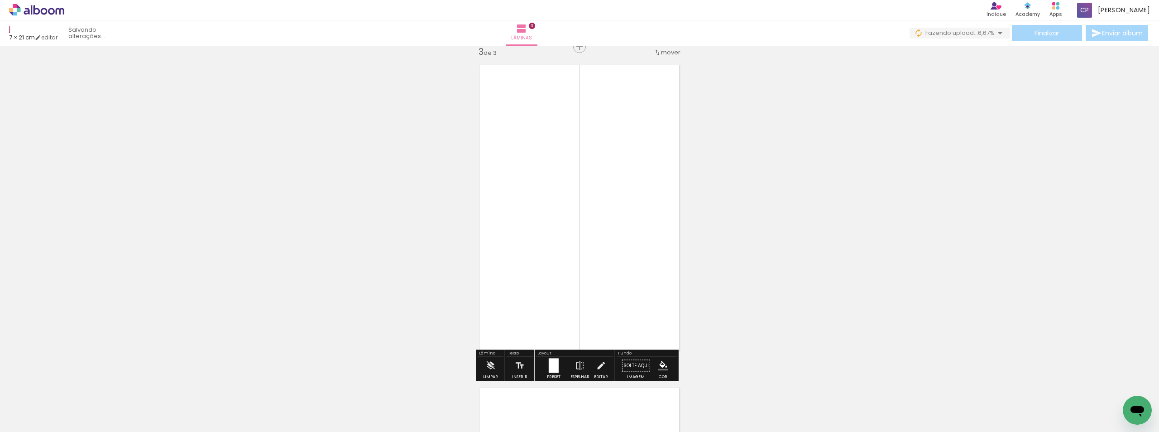
scroll to position [657, 0]
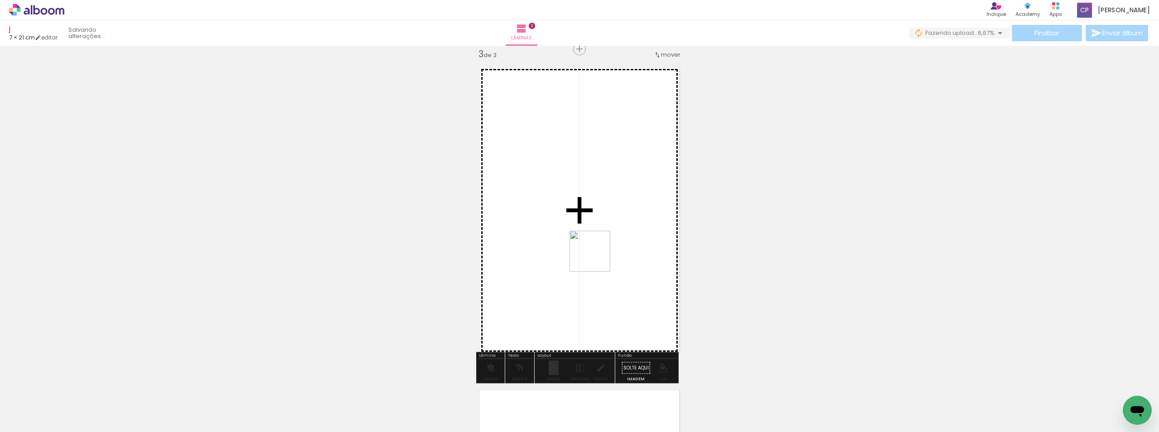
drag, startPoint x: 668, startPoint y: 404, endPoint x: 572, endPoint y: 191, distance: 233.9
click at [572, 191] on quentale-workspace at bounding box center [579, 216] width 1159 height 432
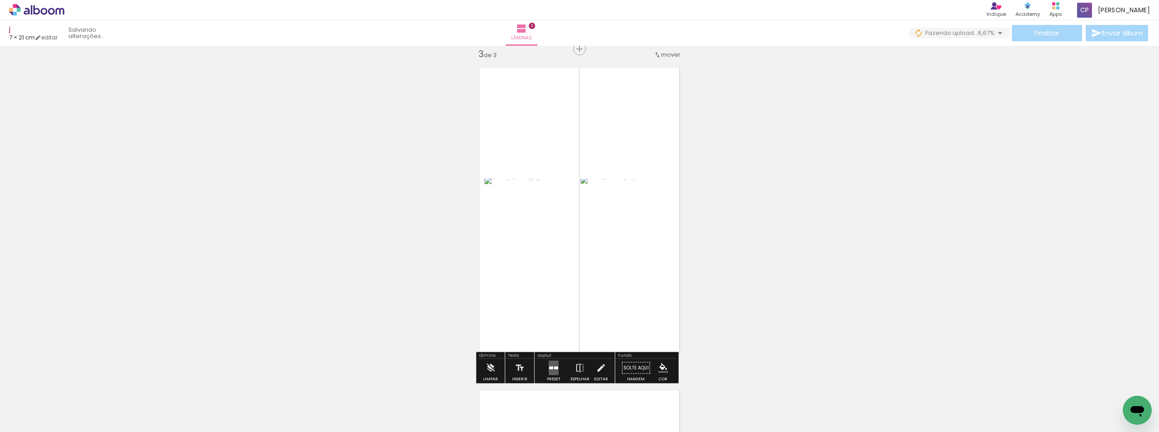
click at [560, 362] on div at bounding box center [554, 368] width 24 height 18
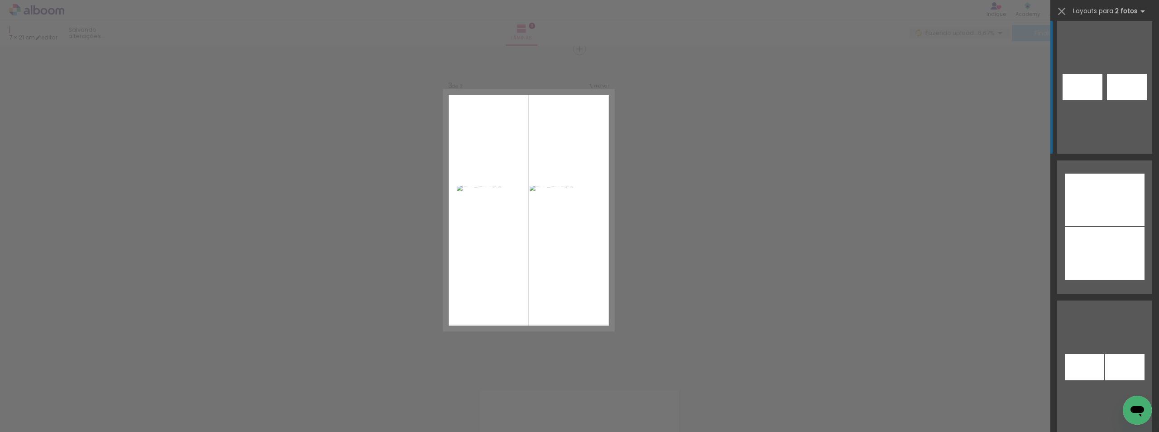
scroll to position [1087, 0]
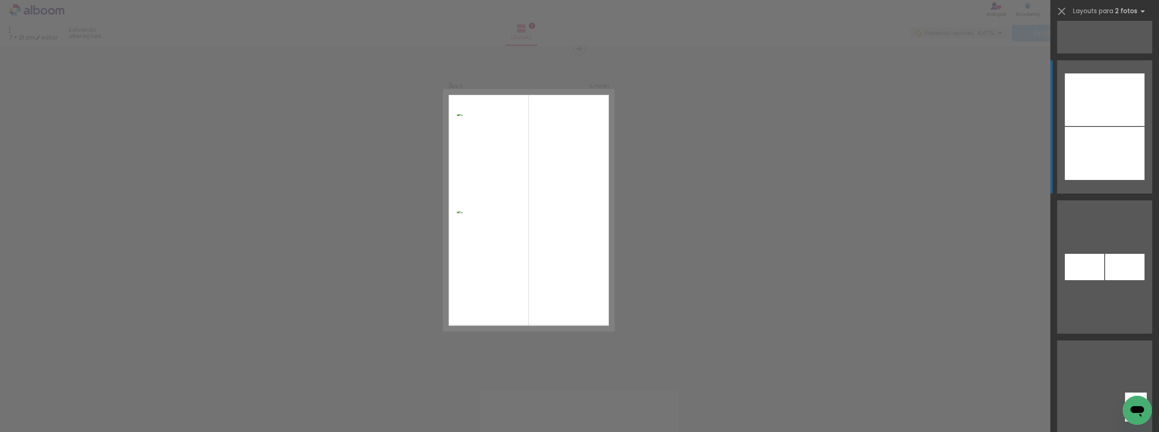
click at [1120, 163] on div at bounding box center [1105, 153] width 80 height 53
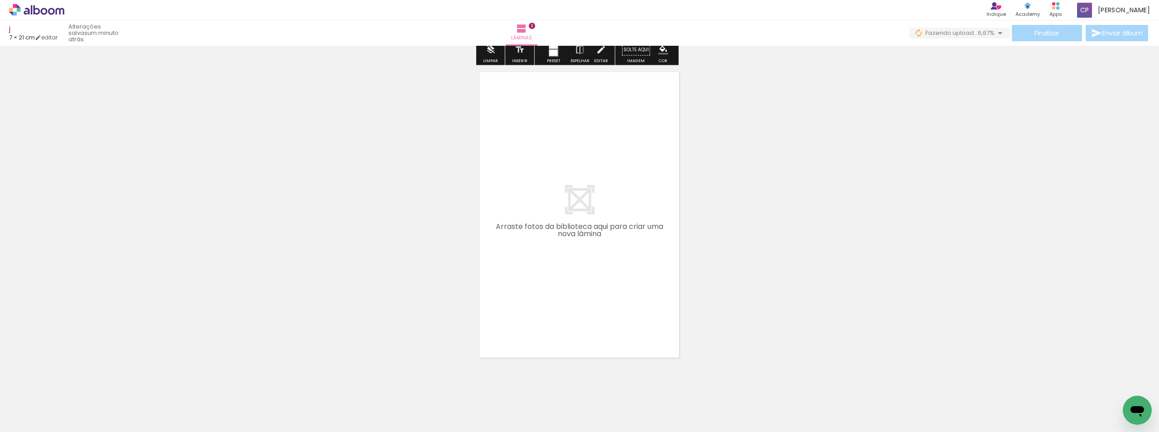
scroll to position [996, 0]
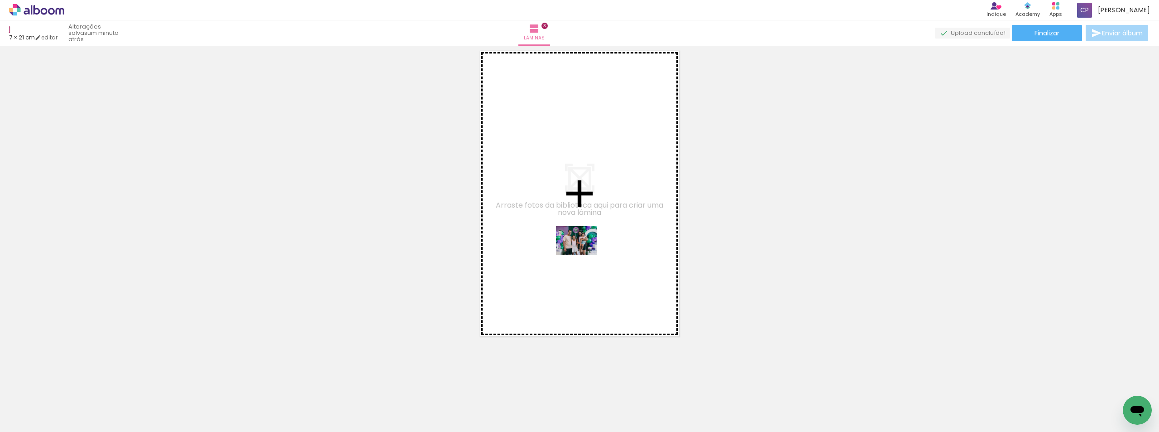
drag, startPoint x: 523, startPoint y: 367, endPoint x: 583, endPoint y: 253, distance: 129.0
click at [583, 253] on quentale-workspace at bounding box center [579, 216] width 1159 height 432
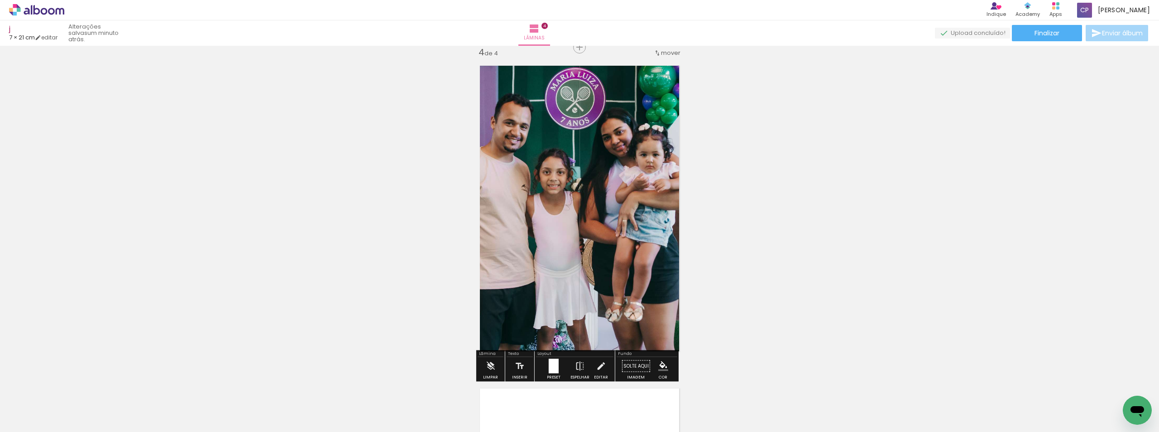
scroll to position [979, 0]
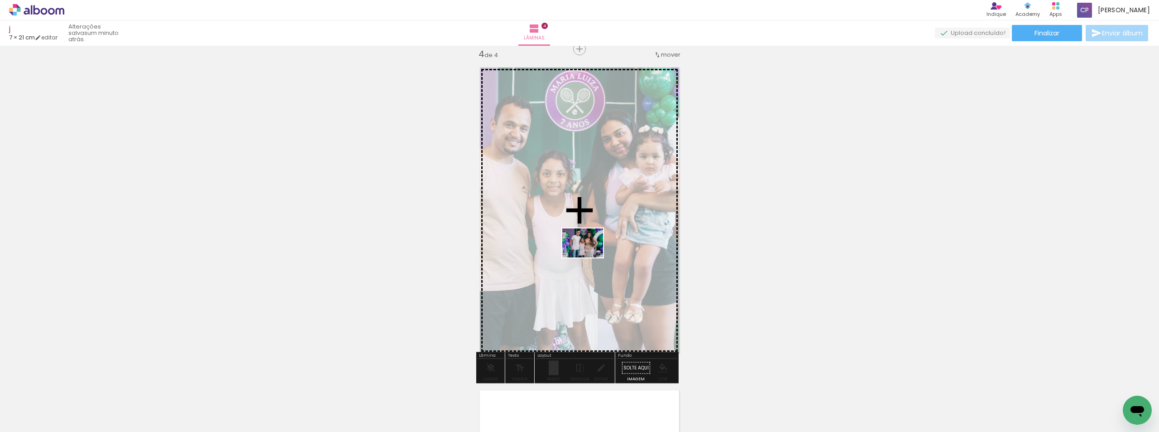
drag, startPoint x: 480, startPoint y: 387, endPoint x: 592, endPoint y: 248, distance: 178.7
click at [592, 248] on quentale-workspace at bounding box center [579, 216] width 1159 height 432
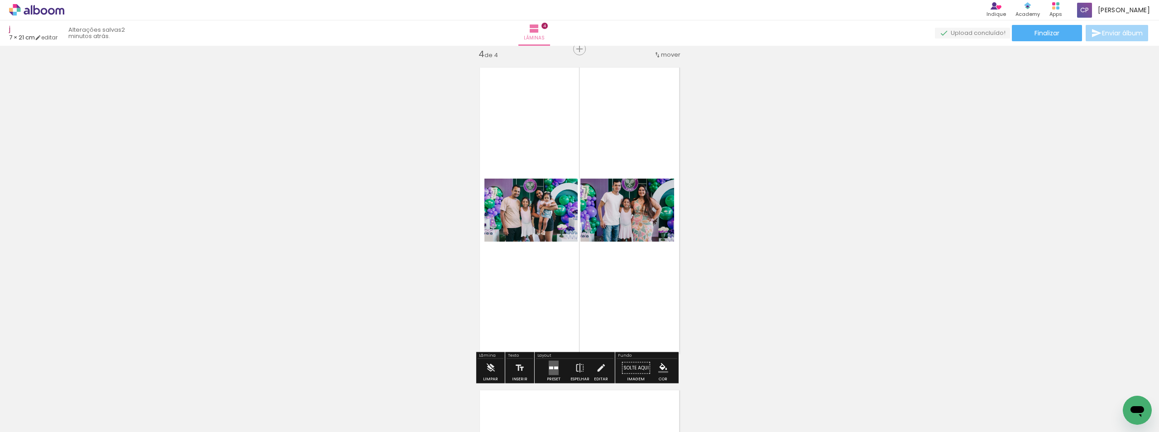
click at [549, 370] on quentale-layouter at bounding box center [554, 367] width 10 height 14
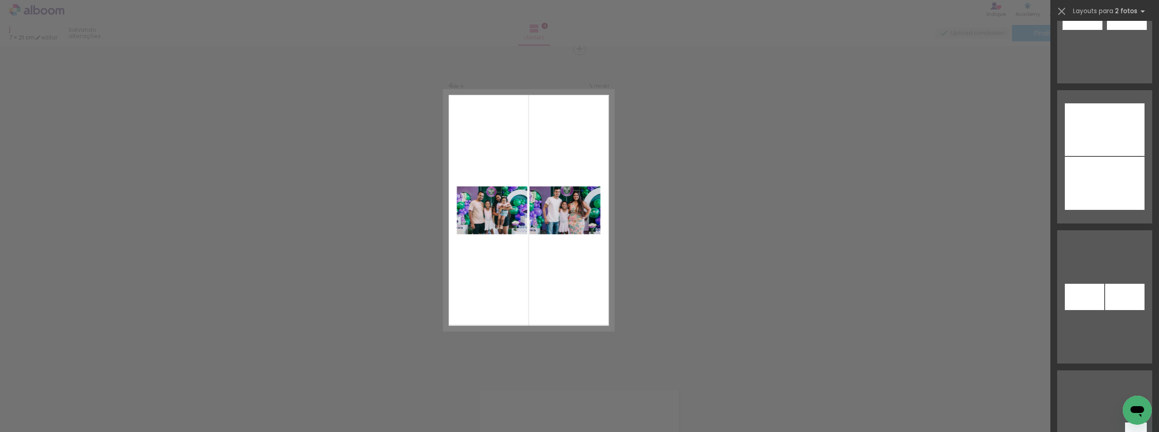
scroll to position [1132, 0]
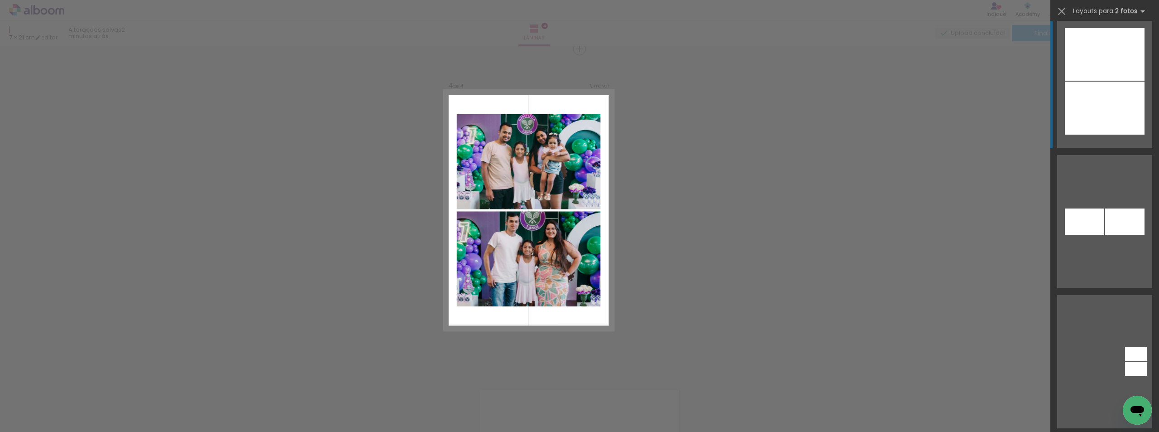
click at [1111, 106] on div at bounding box center [1105, 108] width 80 height 53
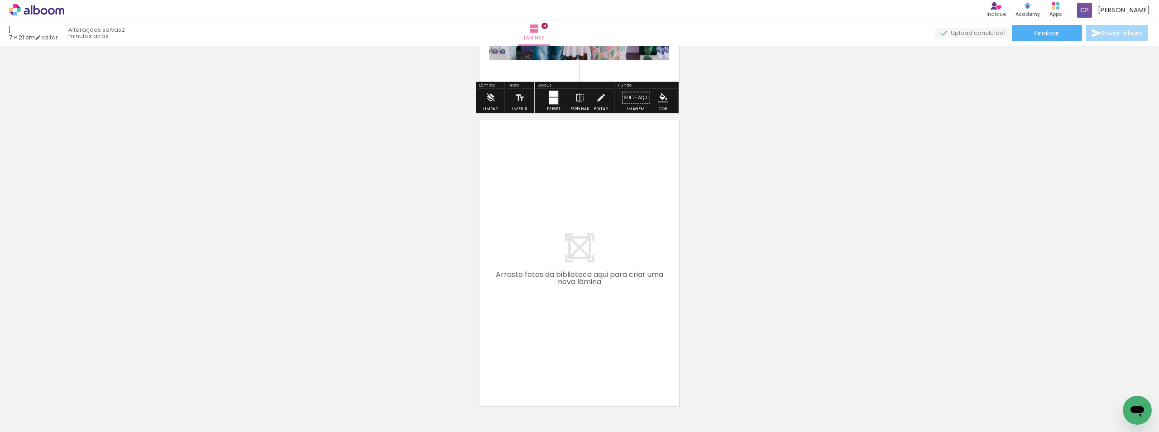
scroll to position [1318, 0]
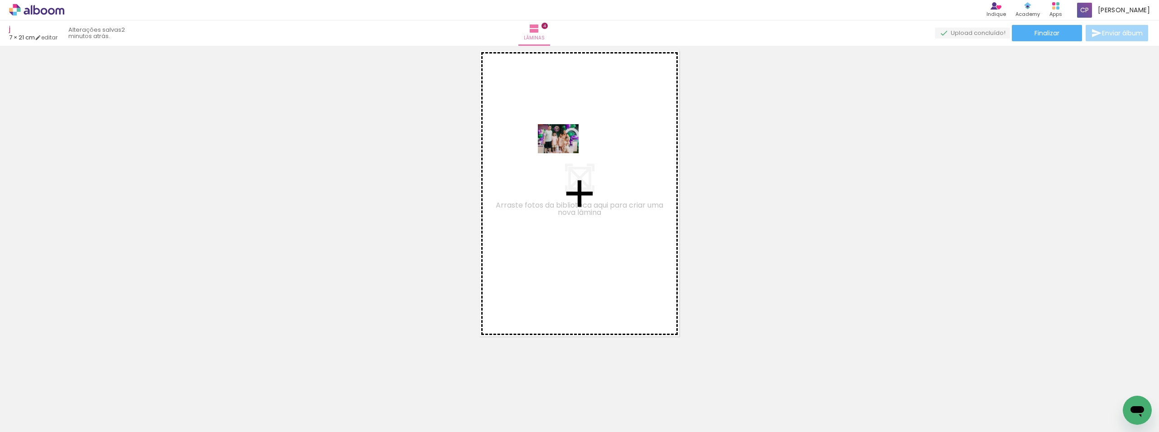
drag, startPoint x: 751, startPoint y: 408, endPoint x: 545, endPoint y: 104, distance: 367.4
click at [545, 104] on quentale-workspace at bounding box center [579, 216] width 1159 height 432
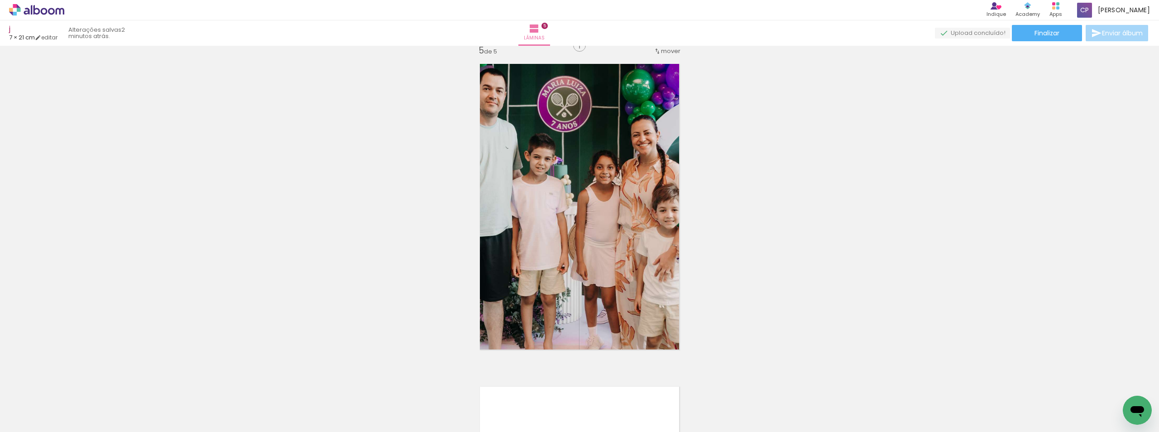
scroll to position [1301, 0]
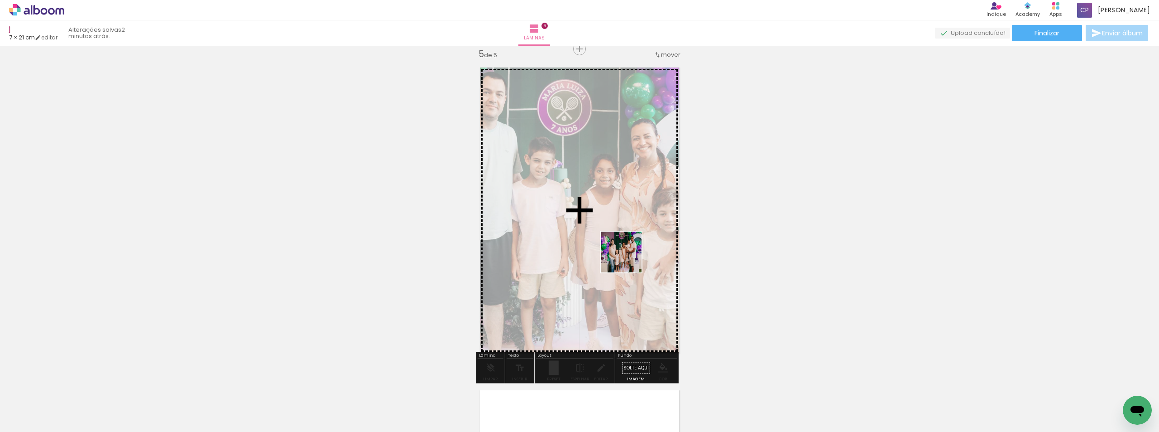
drag, startPoint x: 808, startPoint y: 403, endPoint x: 593, endPoint y: 228, distance: 277.5
click at [593, 228] on quentale-workspace at bounding box center [579, 216] width 1159 height 432
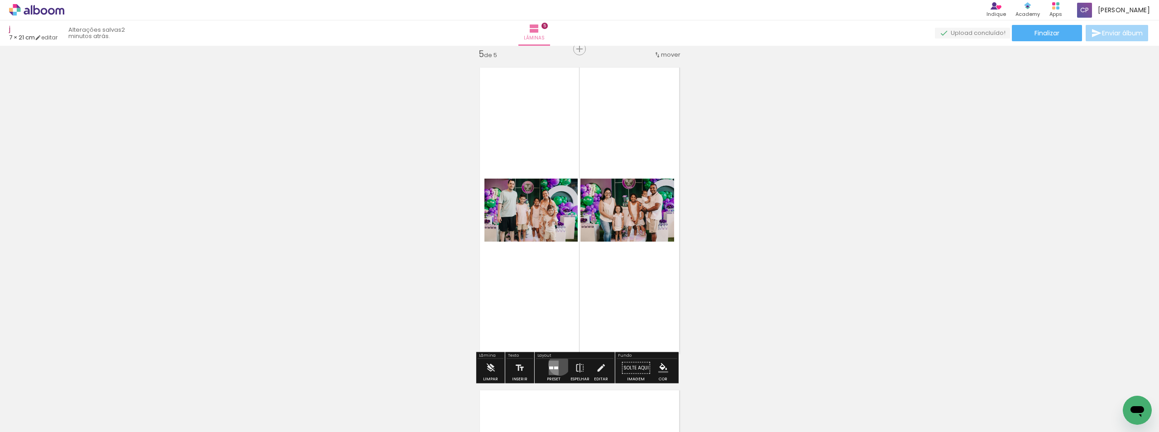
click at [557, 364] on div at bounding box center [554, 368] width 24 height 18
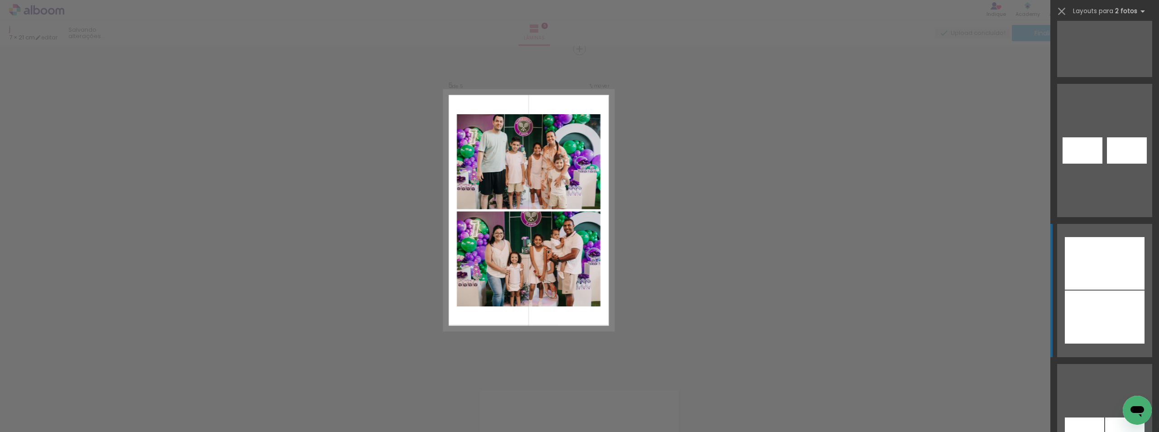
scroll to position [1087, 0]
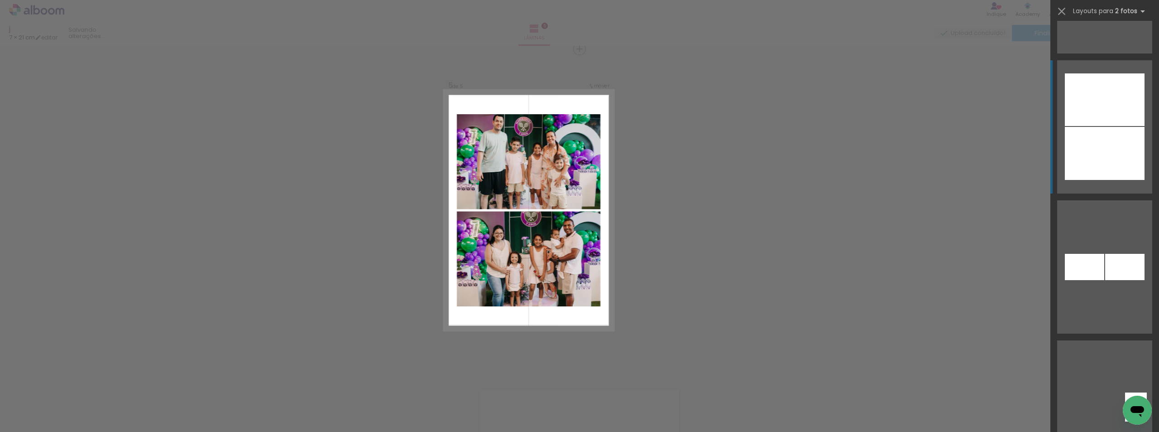
click at [1113, 151] on div at bounding box center [1105, 153] width 80 height 53
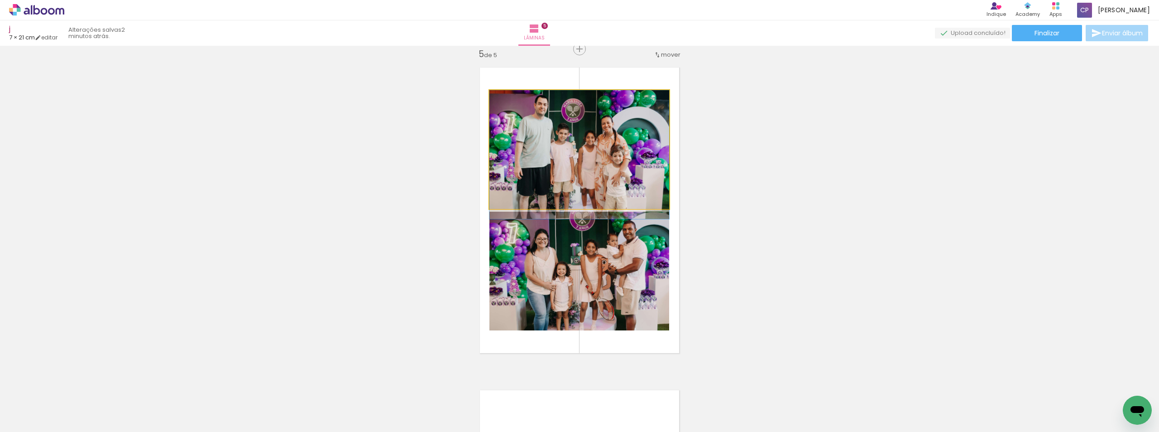
drag, startPoint x: 621, startPoint y: 120, endPoint x: 616, endPoint y: 130, distance: 10.5
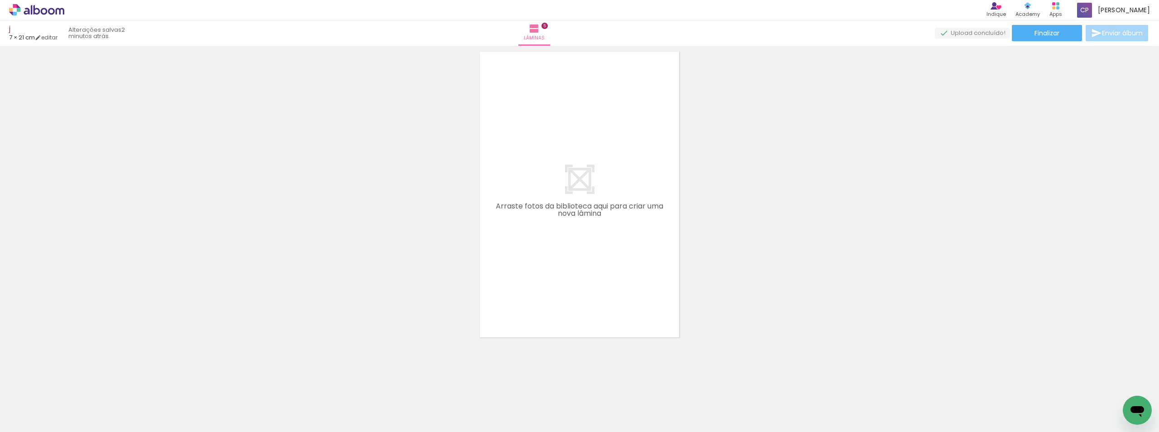
scroll to position [1641, 0]
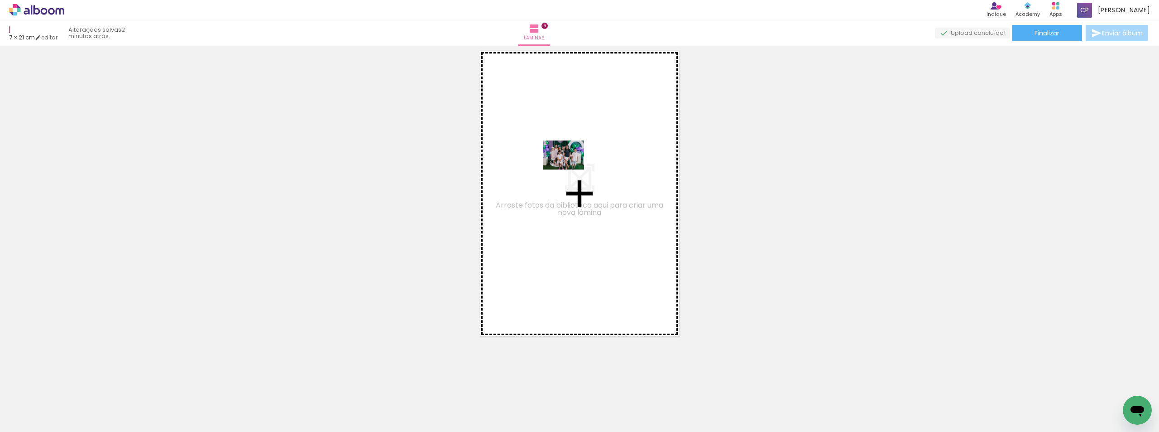
drag, startPoint x: 407, startPoint y: 403, endPoint x: 581, endPoint y: 142, distance: 312.9
click at [581, 142] on quentale-workspace at bounding box center [579, 216] width 1159 height 432
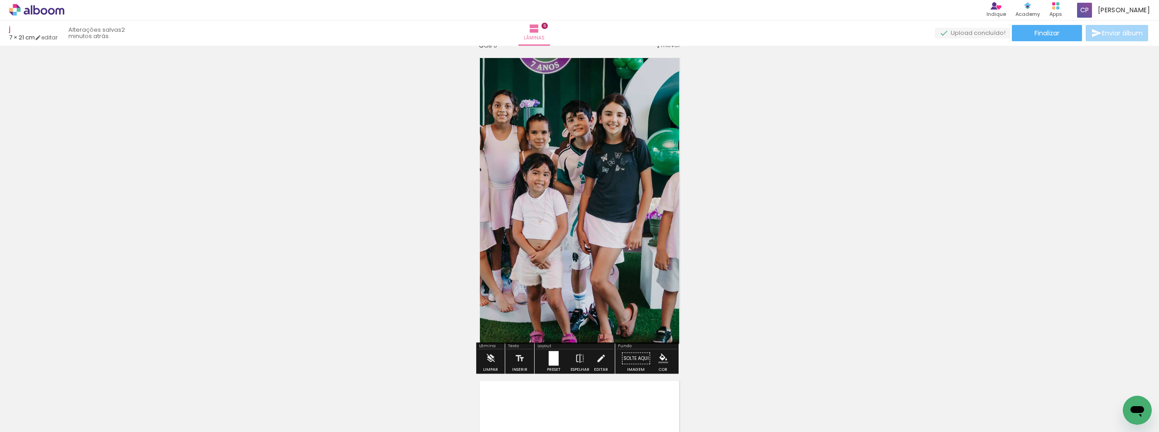
scroll to position [1624, 0]
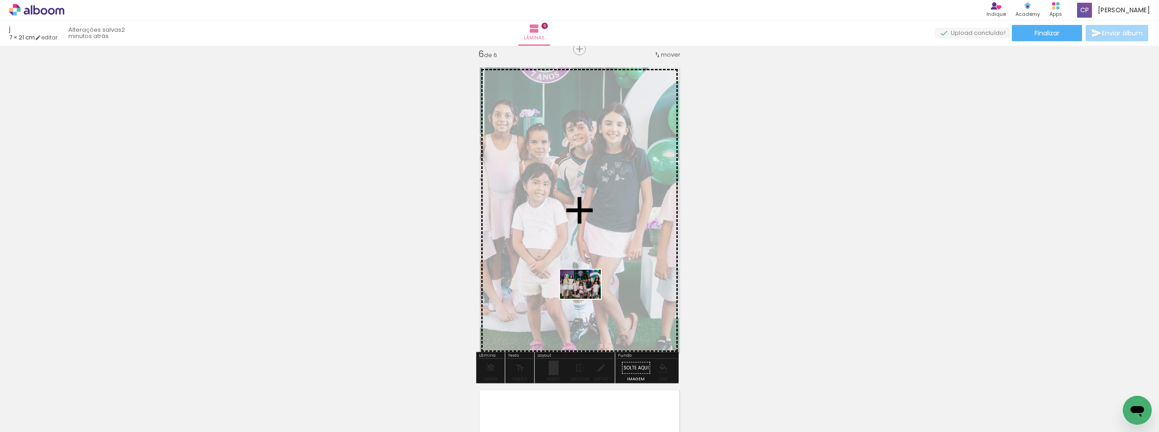
drag, startPoint x: 348, startPoint y: 399, endPoint x: 587, endPoint y: 297, distance: 260.3
click at [587, 297] on quentale-workspace at bounding box center [579, 216] width 1159 height 432
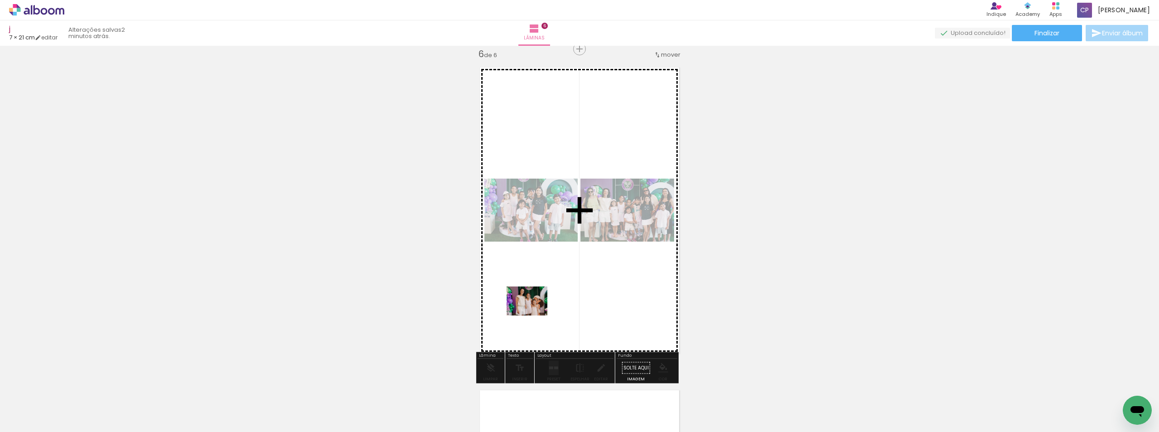
drag, startPoint x: 293, startPoint y: 408, endPoint x: 538, endPoint y: 313, distance: 263.0
click at [538, 313] on quentale-workspace at bounding box center [579, 216] width 1159 height 432
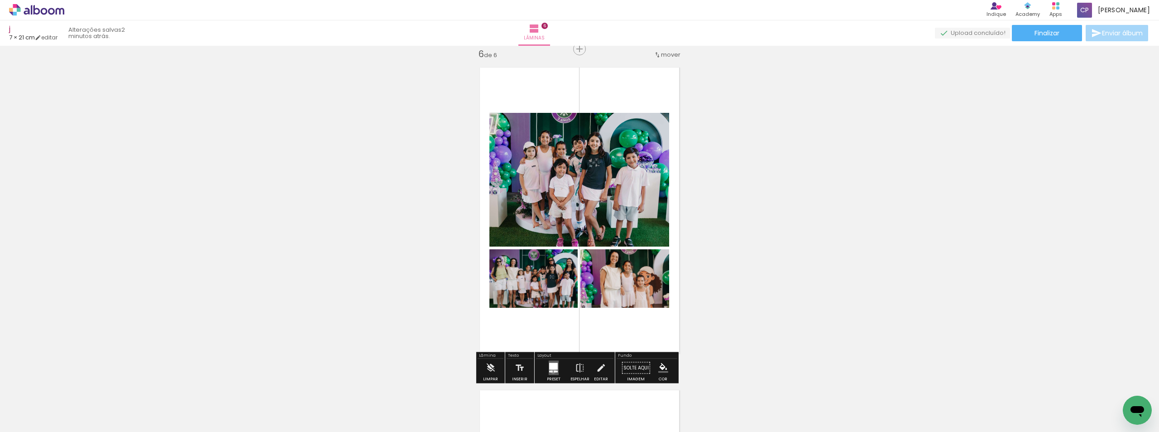
click at [551, 370] on quentale-layouter at bounding box center [554, 367] width 10 height 14
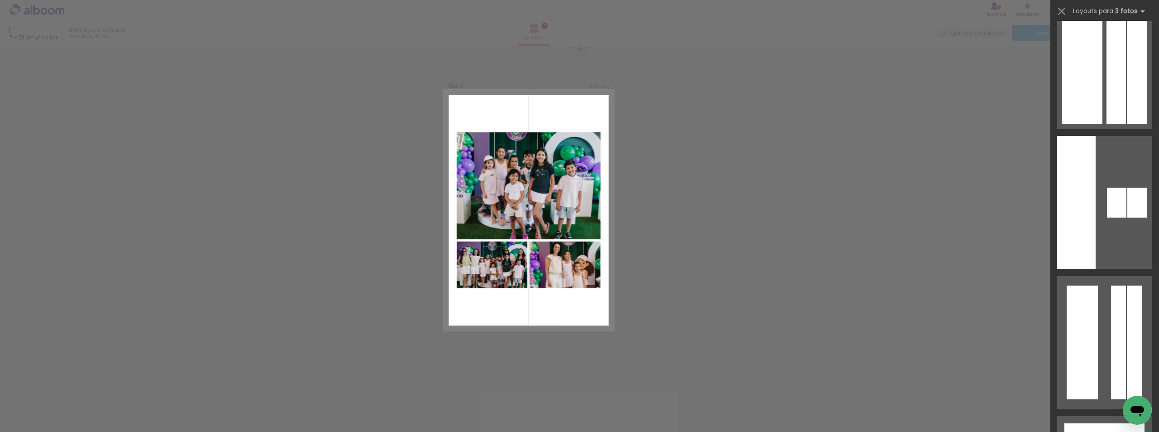
scroll to position [30094, 0]
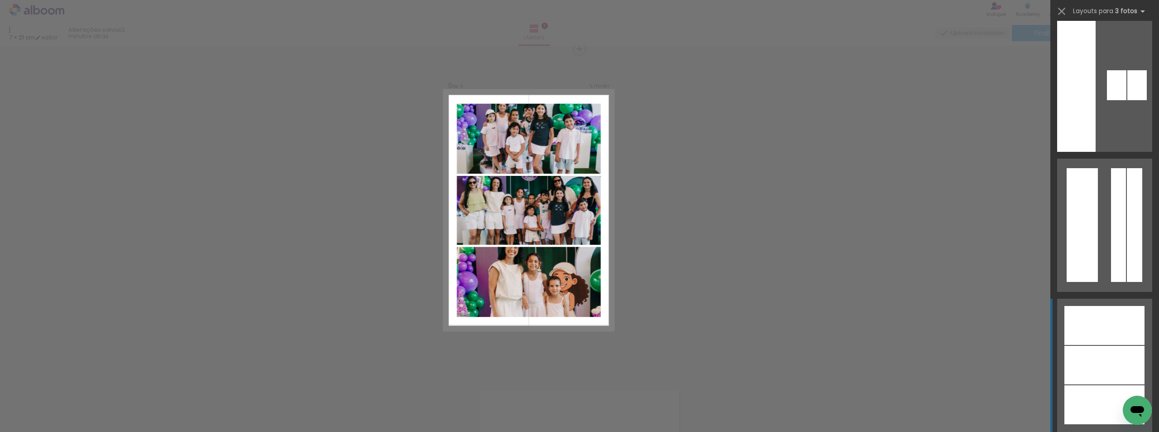
click at [1104, 334] on div at bounding box center [1105, 325] width 80 height 39
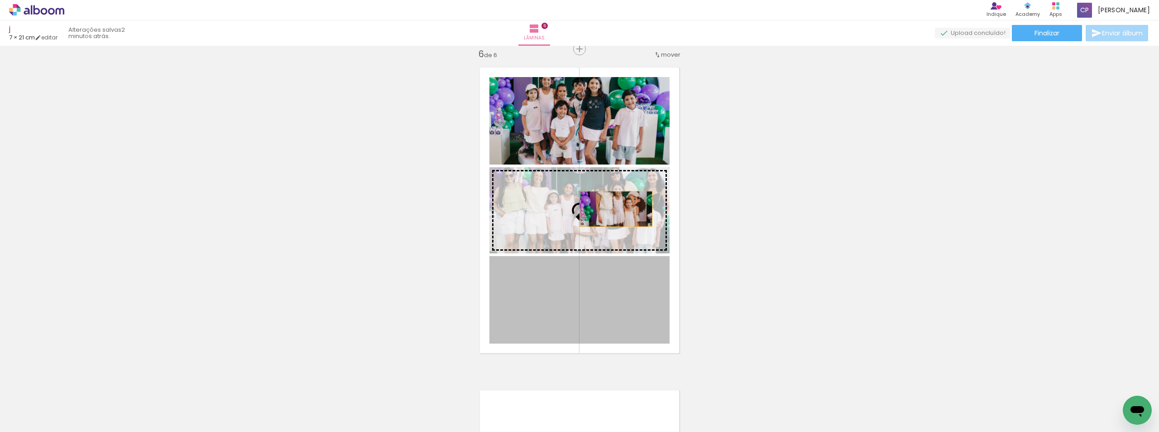
drag, startPoint x: 629, startPoint y: 304, endPoint x: 610, endPoint y: 202, distance: 104.2
click at [0, 0] on slot at bounding box center [0, 0] width 0 height 0
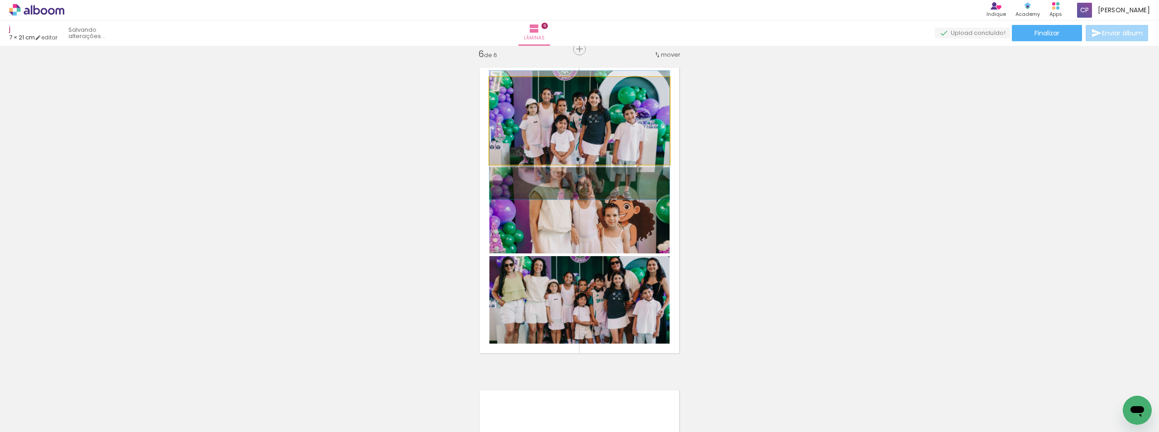
drag, startPoint x: 605, startPoint y: 115, endPoint x: 604, endPoint y: 129, distance: 14.6
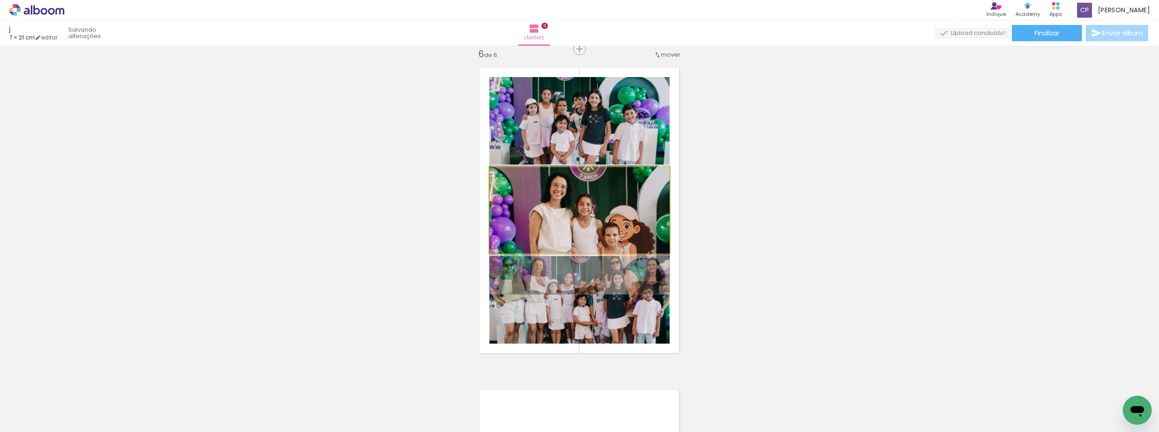
drag, startPoint x: 619, startPoint y: 217, endPoint x: 619, endPoint y: 237, distance: 19.5
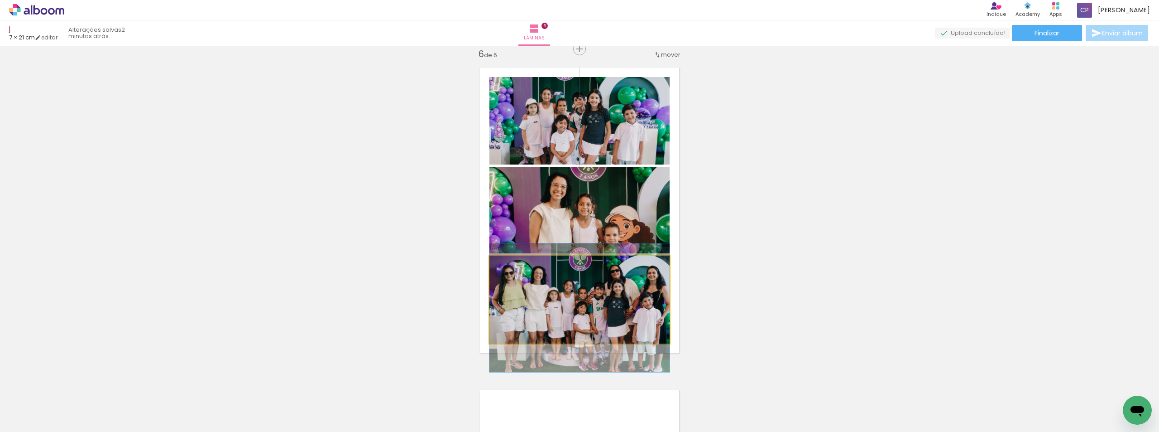
drag, startPoint x: 620, startPoint y: 294, endPoint x: 621, endPoint y: 302, distance: 8.2
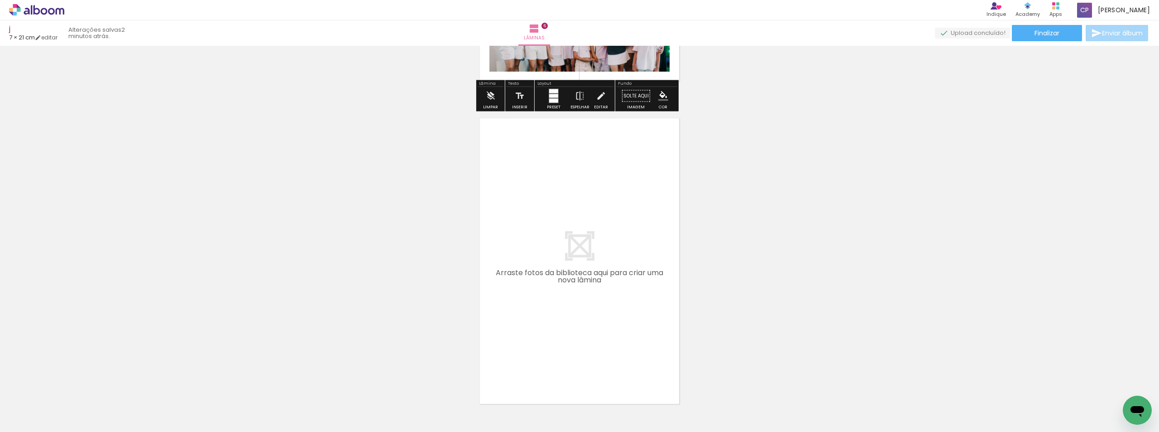
scroll to position [1963, 0]
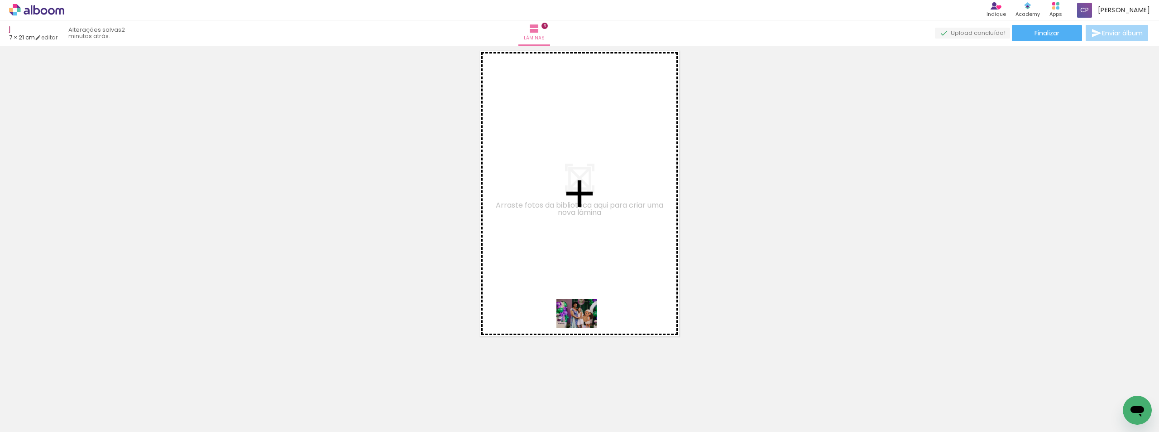
drag, startPoint x: 325, startPoint y: 379, endPoint x: 591, endPoint y: 322, distance: 272.3
click at [591, 322] on quentale-workspace at bounding box center [579, 216] width 1159 height 432
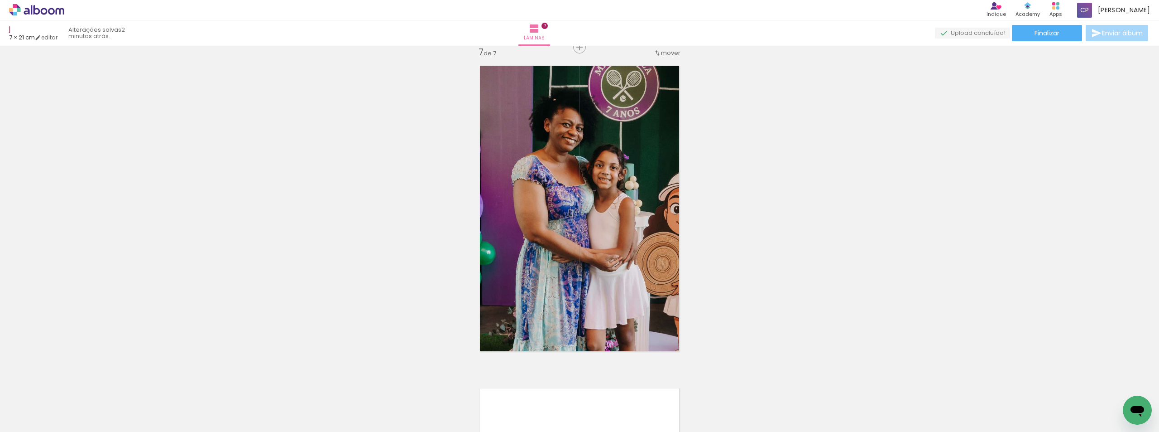
scroll to position [1946, 0]
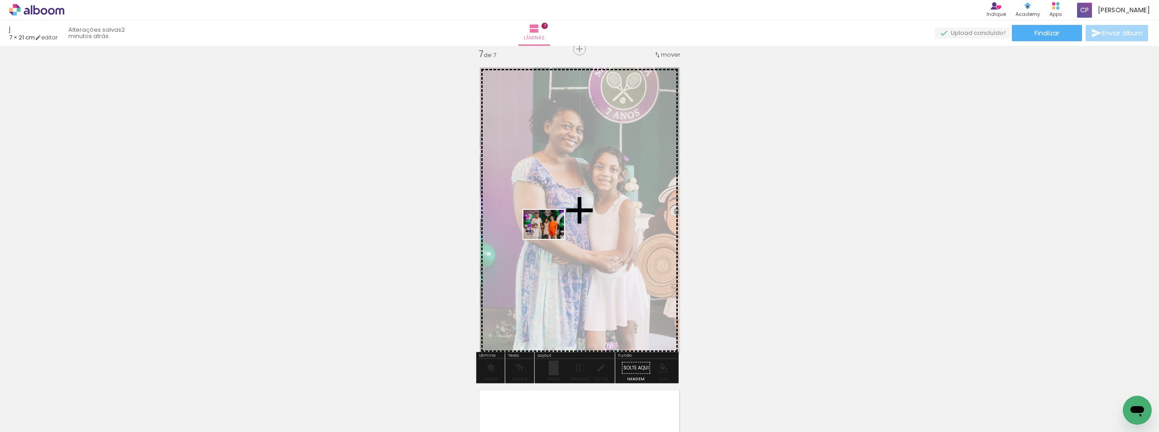
drag, startPoint x: 191, startPoint y: 407, endPoint x: 579, endPoint y: 221, distance: 429.8
click at [578, 222] on quentale-workspace at bounding box center [579, 216] width 1159 height 432
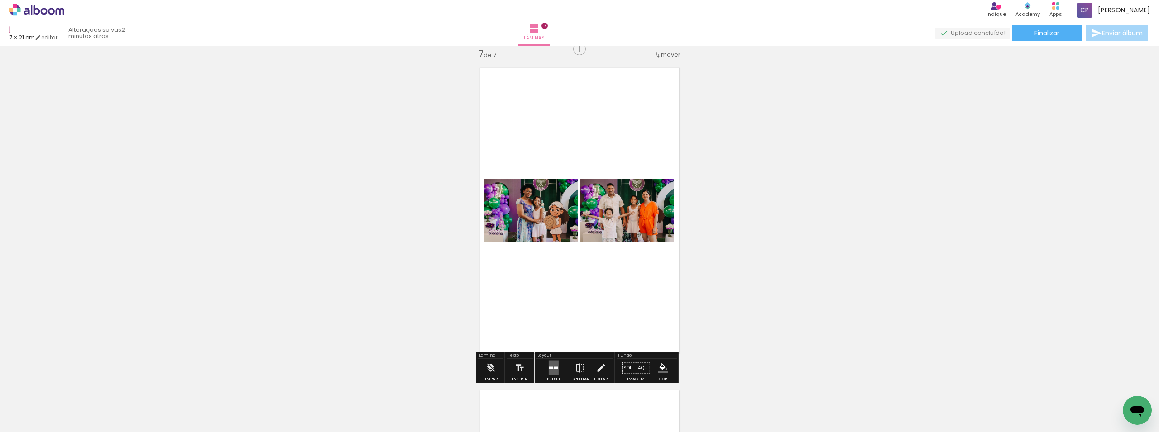
click at [554, 368] on div at bounding box center [556, 367] width 4 height 3
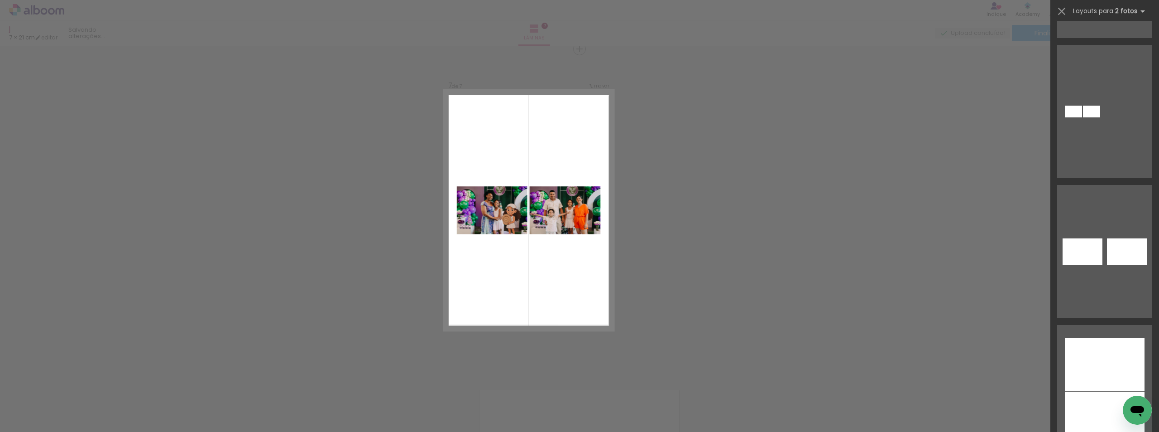
scroll to position [1042, 0]
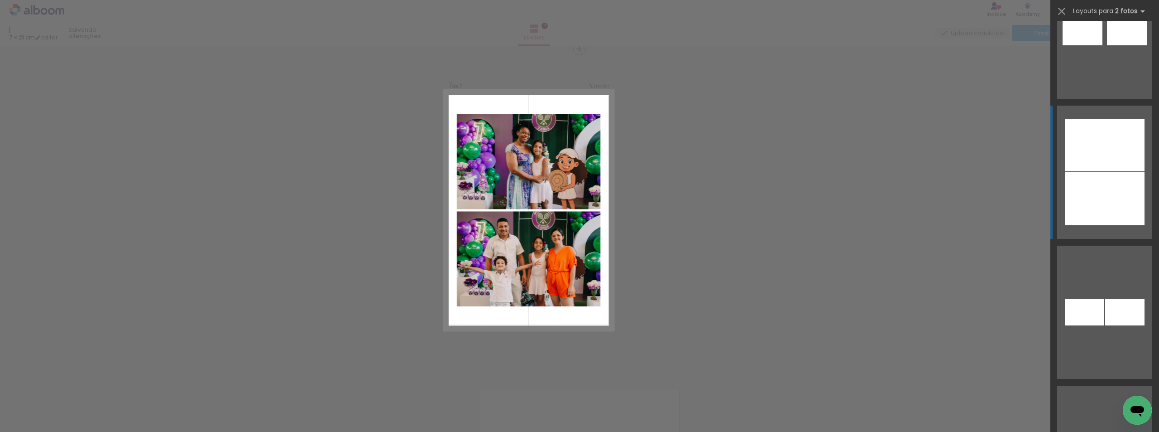
click at [1116, 184] on div at bounding box center [1105, 198] width 80 height 53
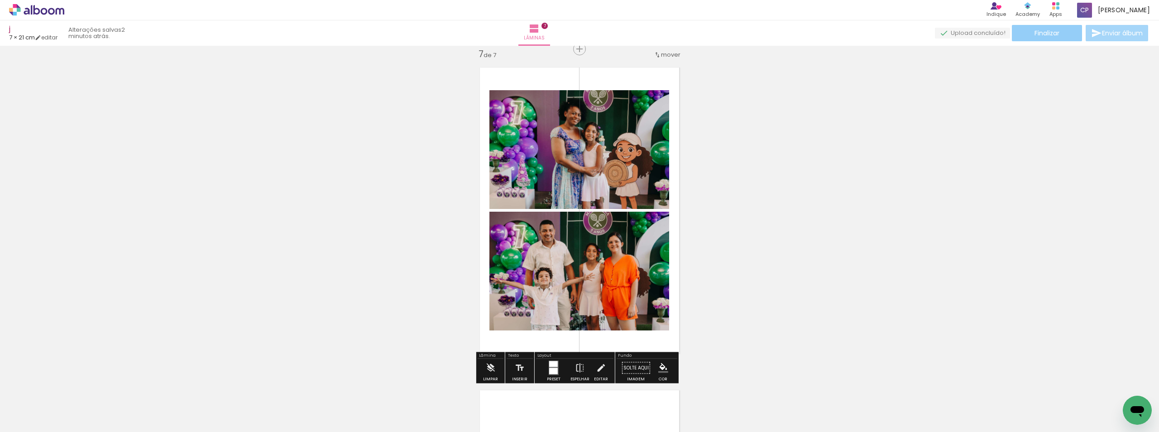
click at [1039, 28] on paper-button "Finalizar" at bounding box center [1047, 33] width 70 height 16
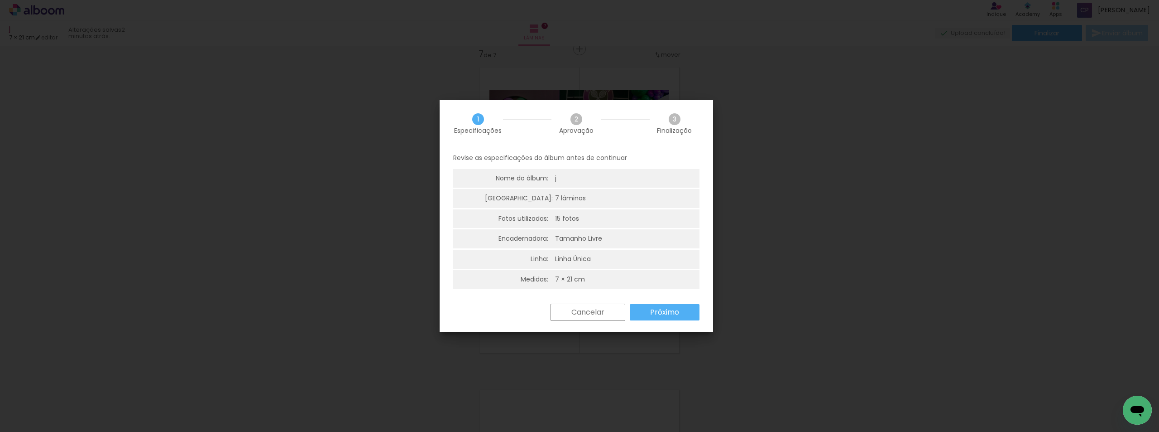
click at [0, 0] on slot "Próximo" at bounding box center [0, 0] width 0 height 0
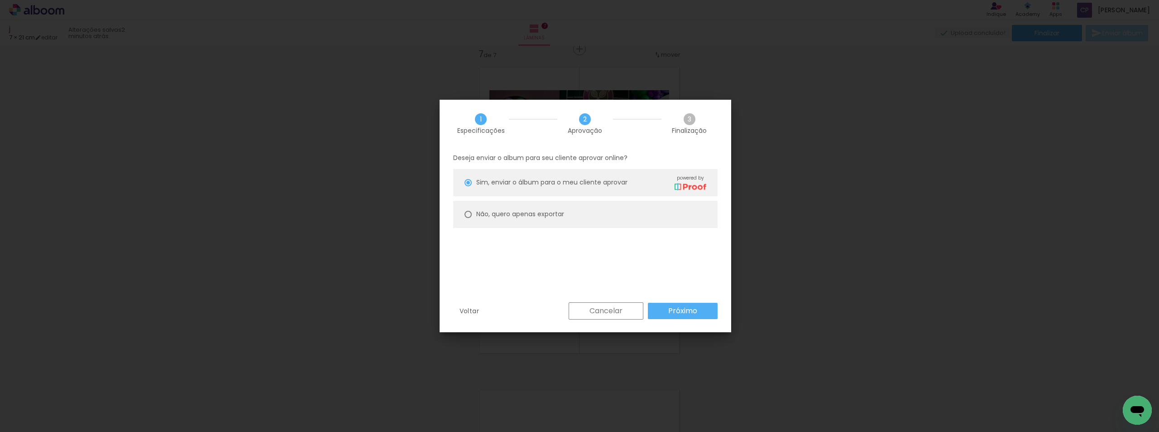
click at [466, 213] on div at bounding box center [468, 214] width 7 height 7
type paper-radio-button "on"
click at [698, 312] on paper-button "Próximo" at bounding box center [683, 310] width 70 height 16
type input "Alta, 300 DPI"
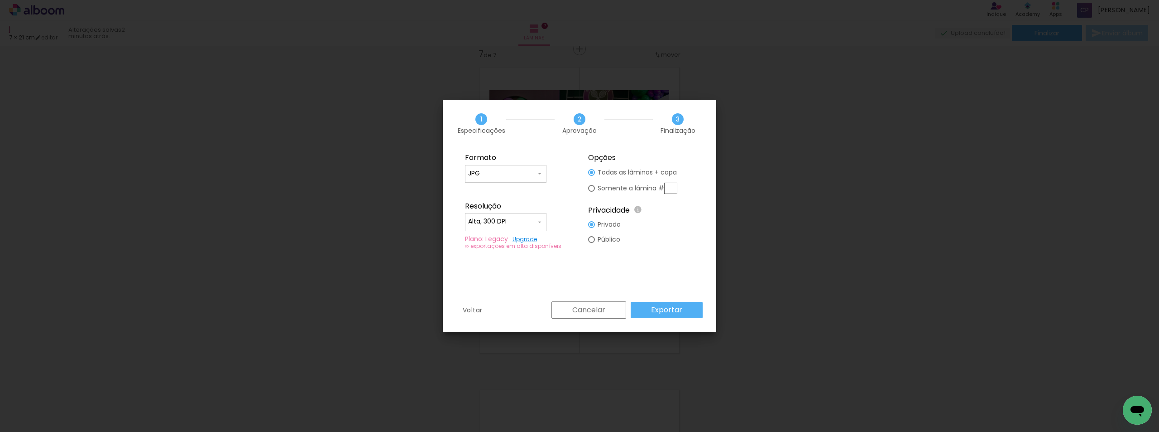
click at [591, 239] on div at bounding box center [591, 239] width 7 height 7
type paper-radio-button "on"
click at [678, 317] on paper-button "Exportar" at bounding box center [667, 310] width 72 height 16
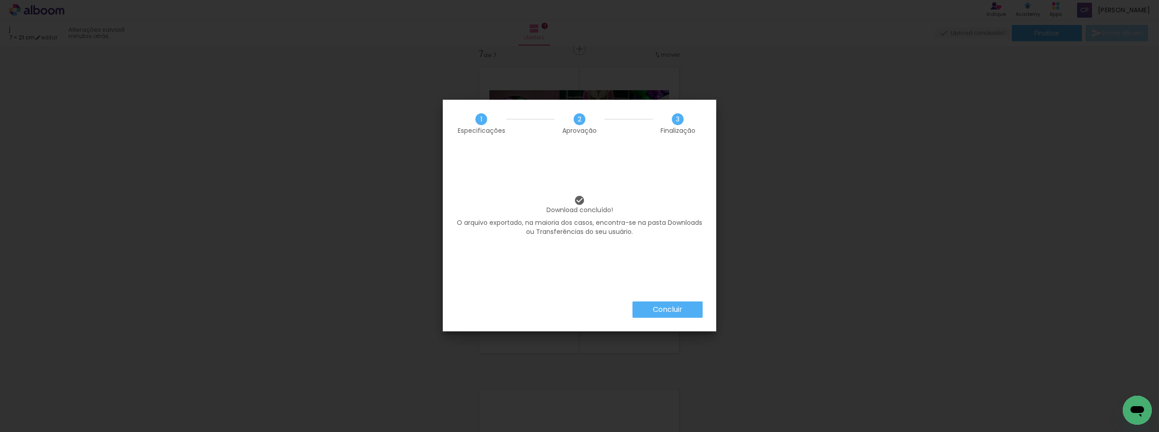
click at [667, 315] on paper-button "Concluir" at bounding box center [668, 309] width 70 height 16
